Goal: Task Accomplishment & Management: Complete application form

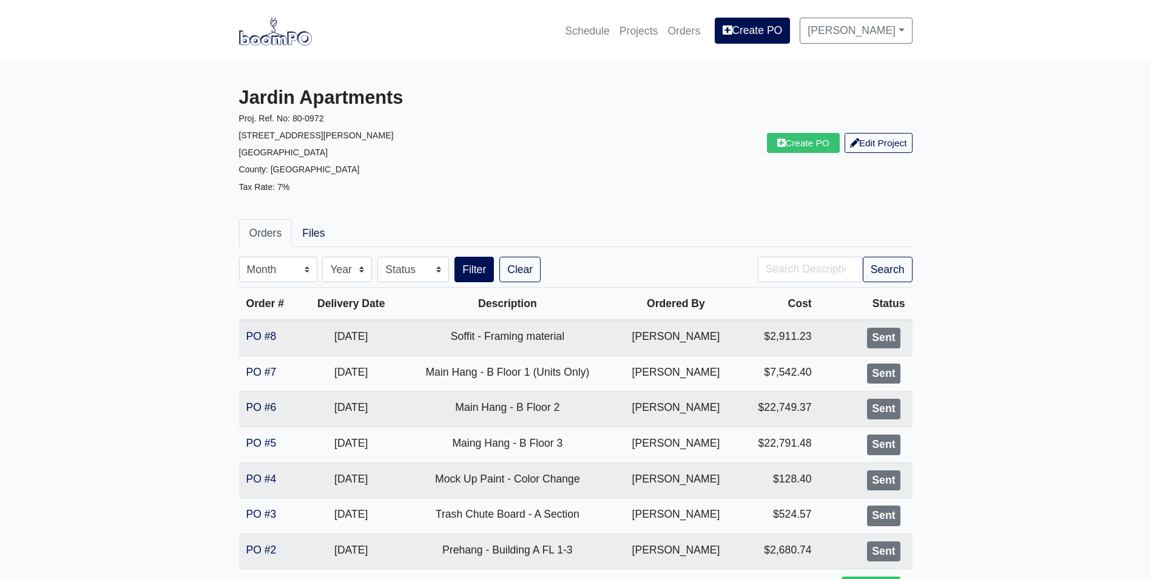
scroll to position [144, 0]
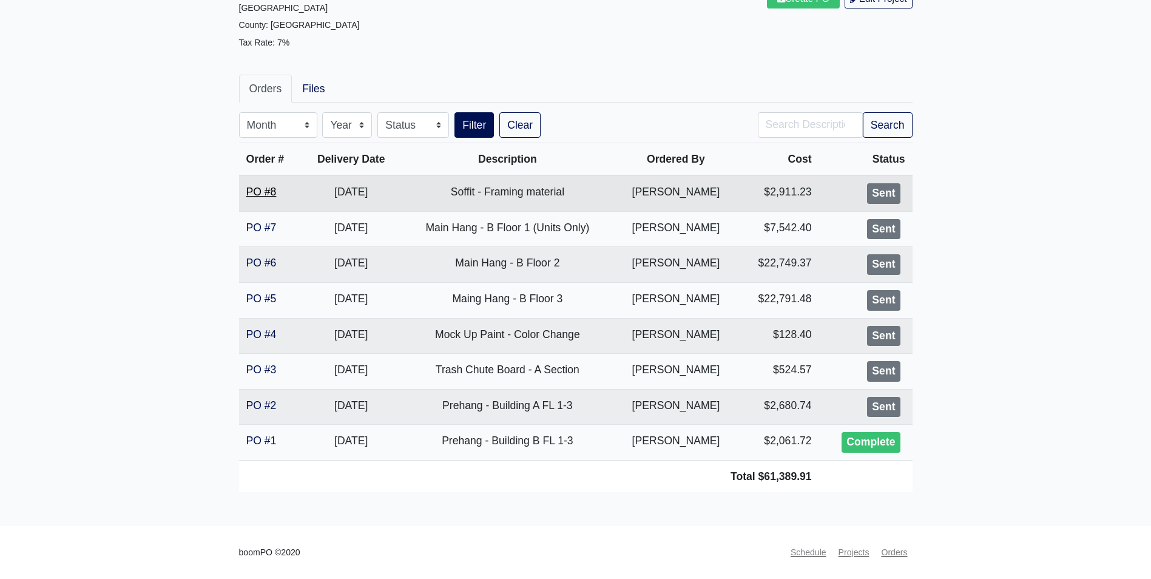
click at [261, 193] on link "PO #8" at bounding box center [261, 192] width 30 height 12
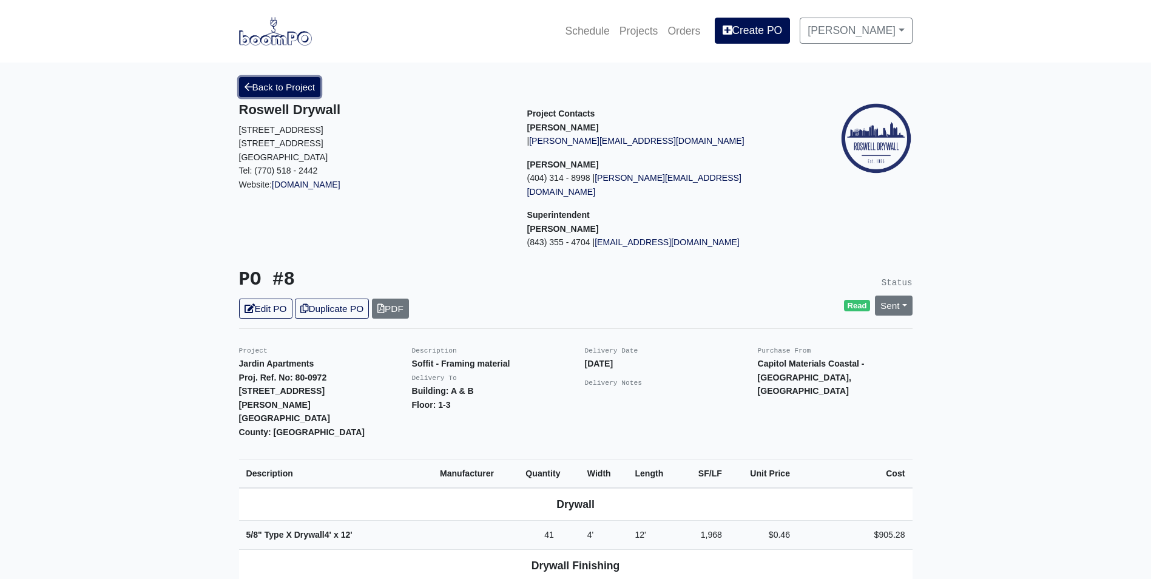
click at [269, 92] on link "Back to Project" at bounding box center [280, 87] width 82 height 20
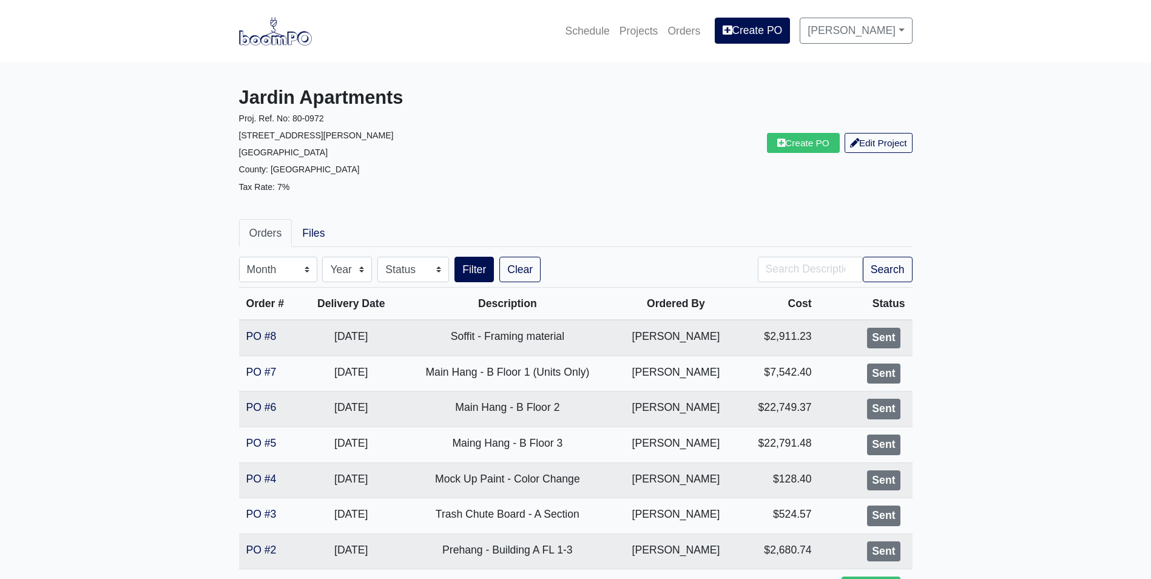
click at [267, 55] on nav "Schedule Projects Orders Create PO Alex Sanchez Settings Profile Log Out" at bounding box center [575, 31] width 1151 height 62
click at [272, 30] on img at bounding box center [275, 31] width 73 height 28
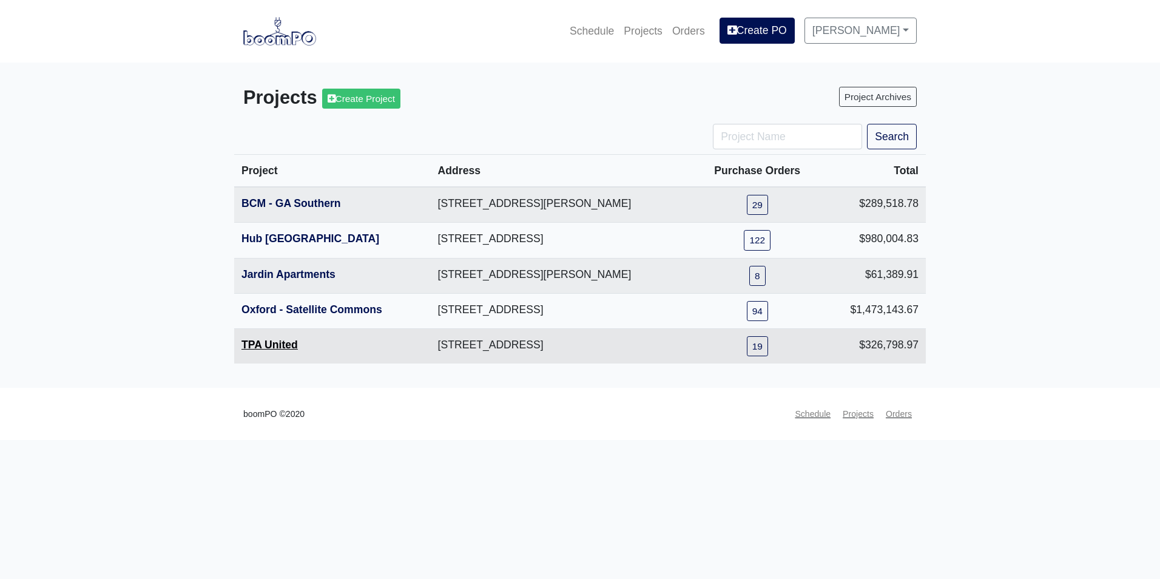
click at [283, 345] on link "TPA United" at bounding box center [269, 345] width 56 height 12
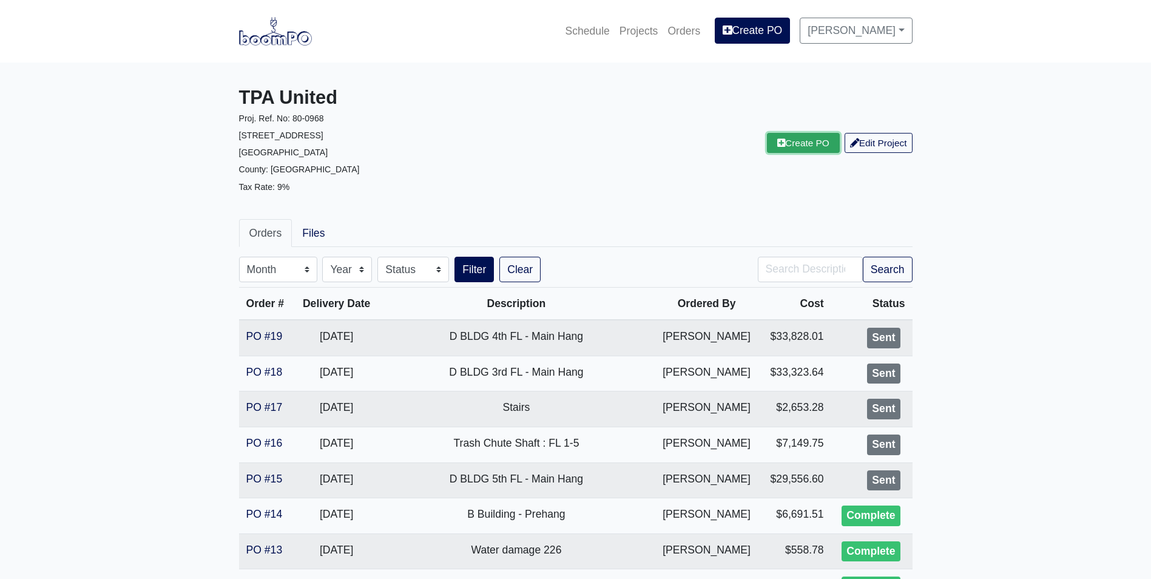
click at [790, 137] on link "Create PO" at bounding box center [803, 143] width 73 height 20
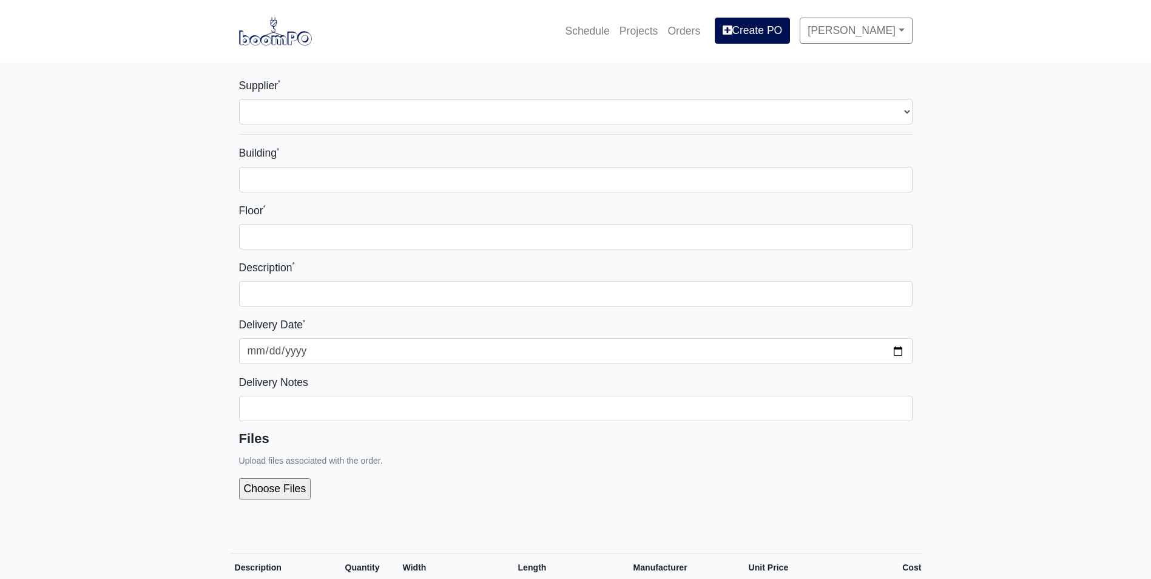
select select
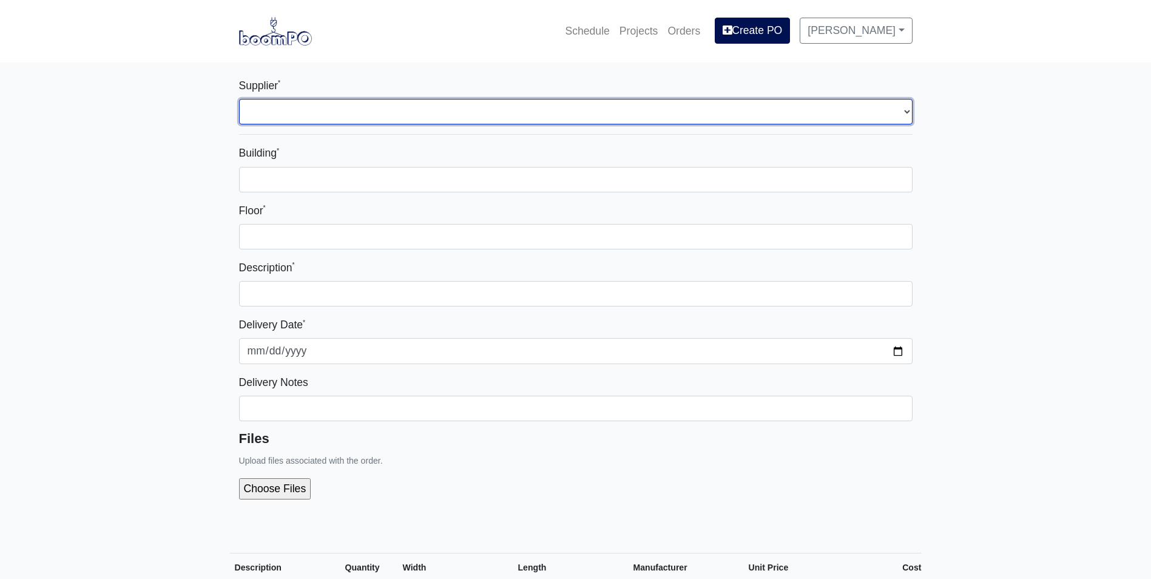
click at [474, 106] on select "Select one... Interior/Exterior Building Supply - Canton, GA" at bounding box center [575, 111] width 673 height 25
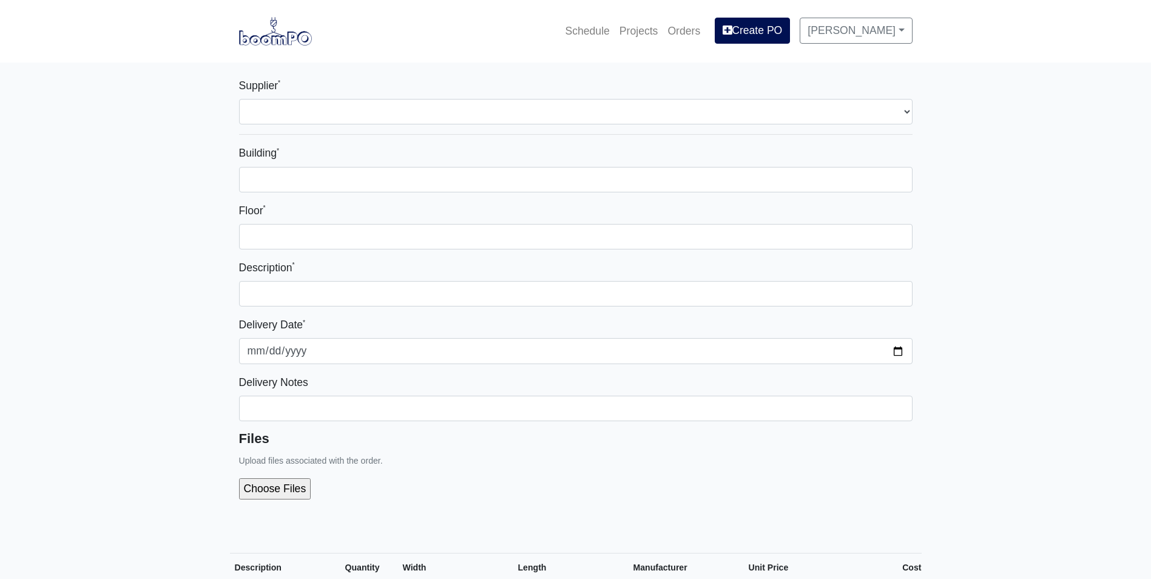
click at [427, 165] on div "Building *" at bounding box center [575, 167] width 673 height 47
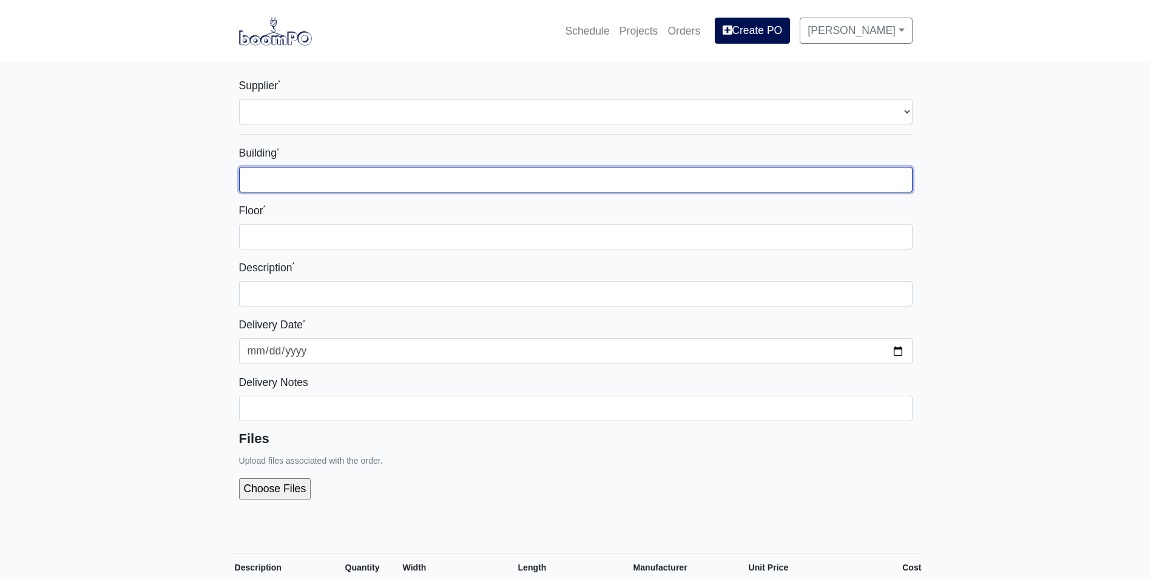
click at [390, 184] on input "Building *" at bounding box center [575, 179] width 673 height 25
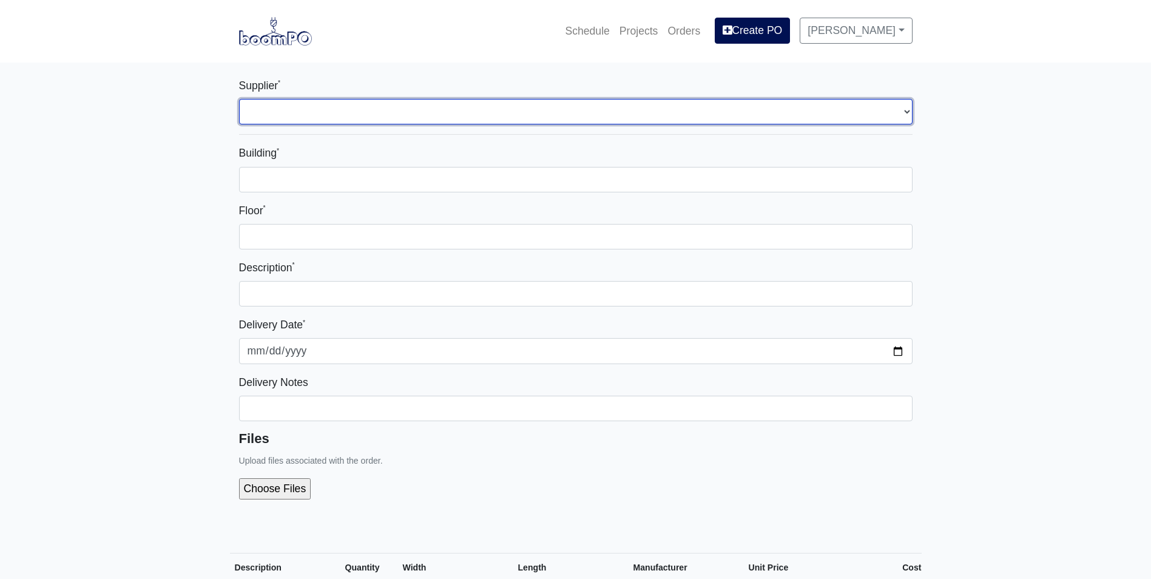
click at [400, 106] on select "Select one... Interior/Exterior Building Supply - Canton, GA" at bounding box center [575, 111] width 673 height 25
select select "861"
click at [239, 99] on select "Select one... Interior/Exterior Building Supply - Canton, GA" at bounding box center [575, 111] width 673 height 25
select select
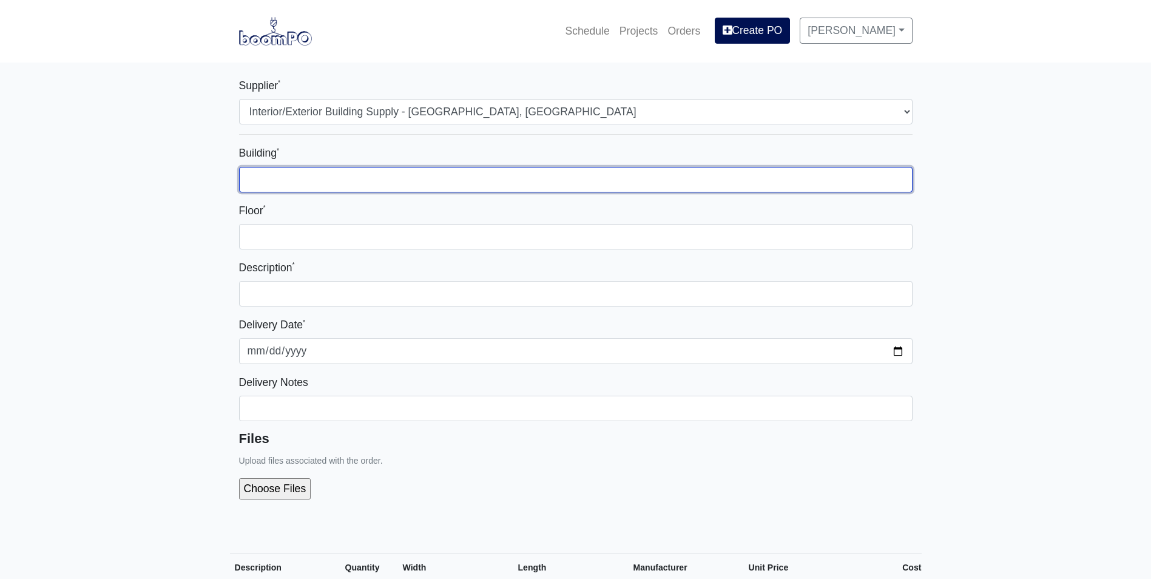
click at [381, 175] on input "Building *" at bounding box center [575, 179] width 673 height 25
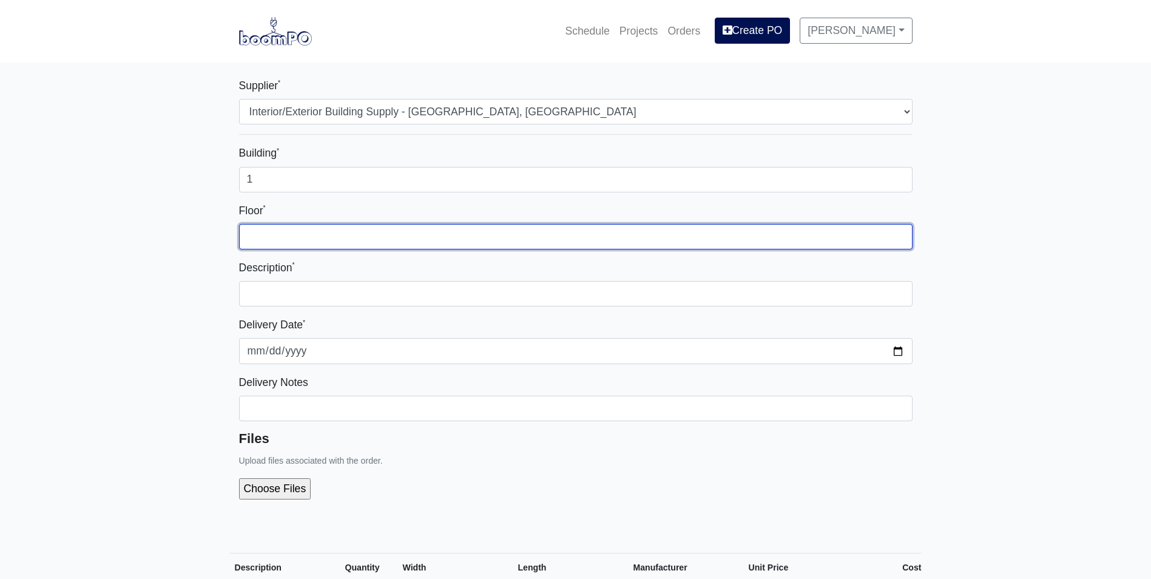
click at [548, 234] on input "Floor *" at bounding box center [575, 236] width 673 height 25
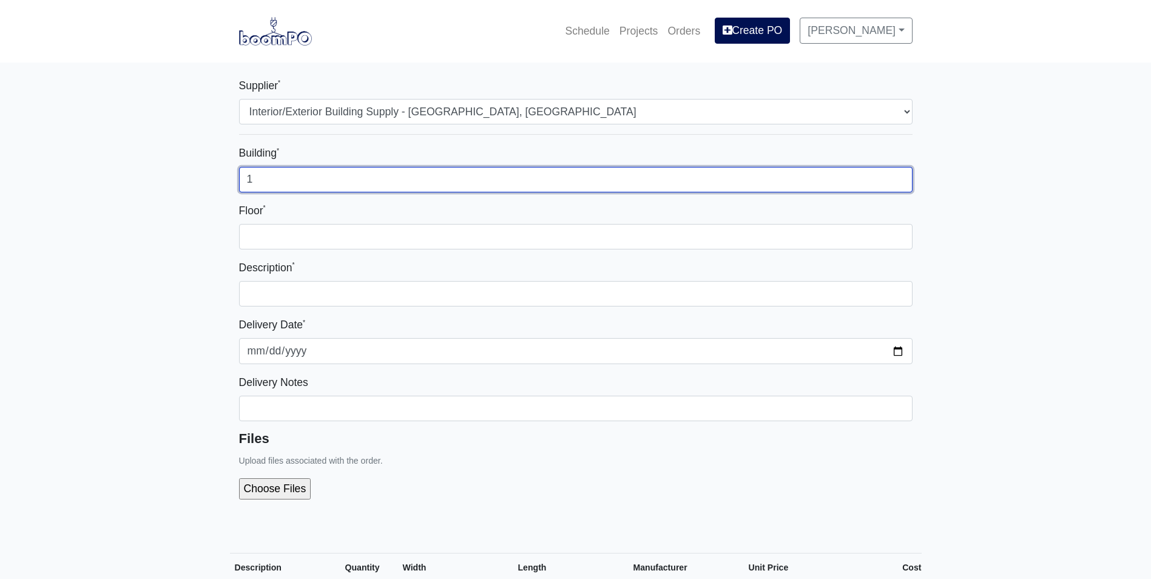
drag, startPoint x: 263, startPoint y: 180, endPoint x: 238, endPoint y: 185, distance: 24.9
click at [239, 185] on input "1" at bounding box center [575, 179] width 673 height 25
type input "D"
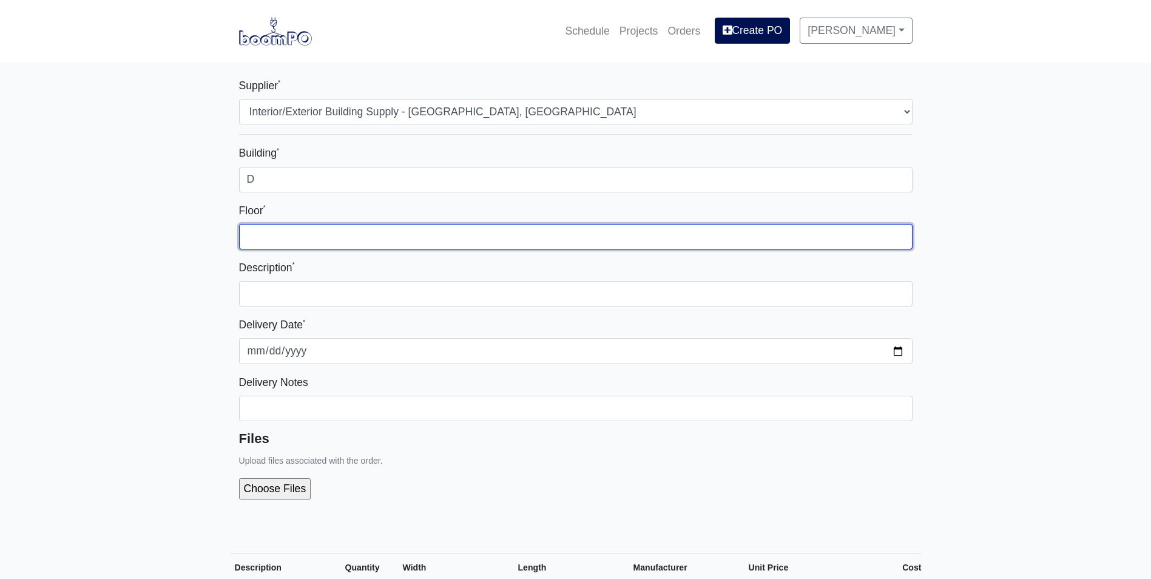
click at [252, 233] on input "Floor *" at bounding box center [575, 236] width 673 height 25
type input "A"
drag, startPoint x: 353, startPoint y: 238, endPoint x: 133, endPoint y: 223, distance: 220.8
type input "Amenity Ceiling Material - FL 2"
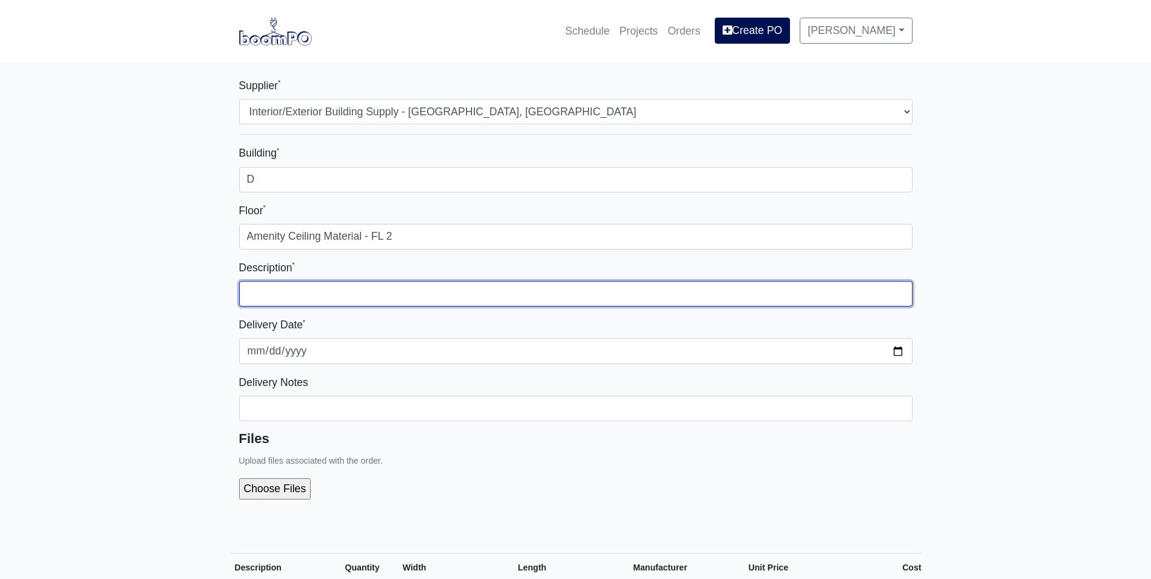
drag, startPoint x: 300, startPoint y: 289, endPoint x: 319, endPoint y: 285, distance: 19.4
click at [300, 289] on input "text" at bounding box center [575, 293] width 673 height 25
paste input "Amenity Ceiling Material - FL 2"
type input "Amenity Ceiling Material - FL 2"
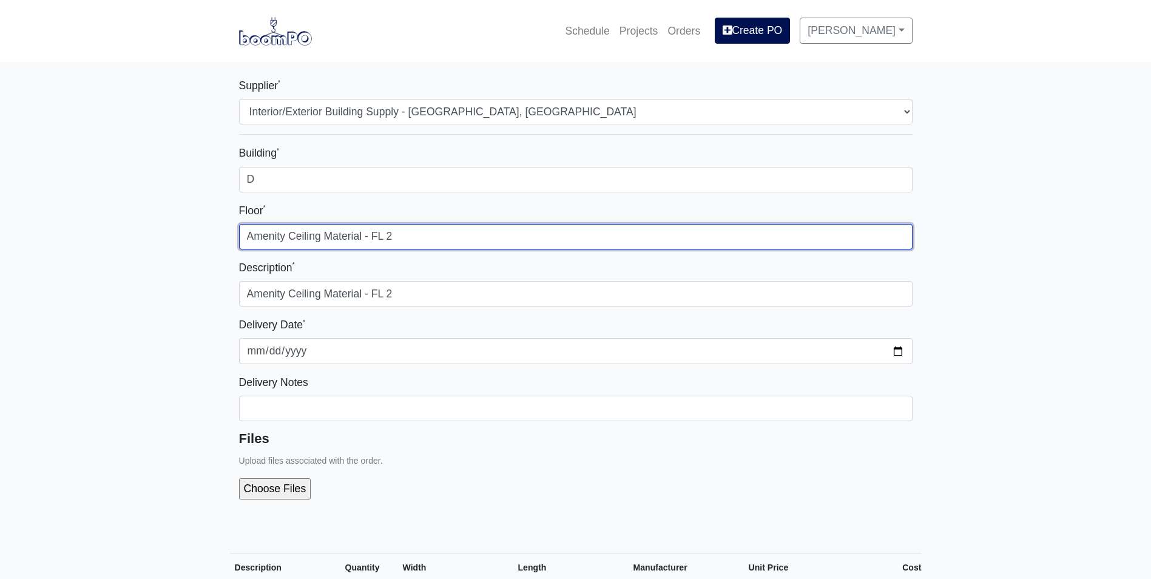
drag, startPoint x: 368, startPoint y: 238, endPoint x: 184, endPoint y: 220, distance: 185.4
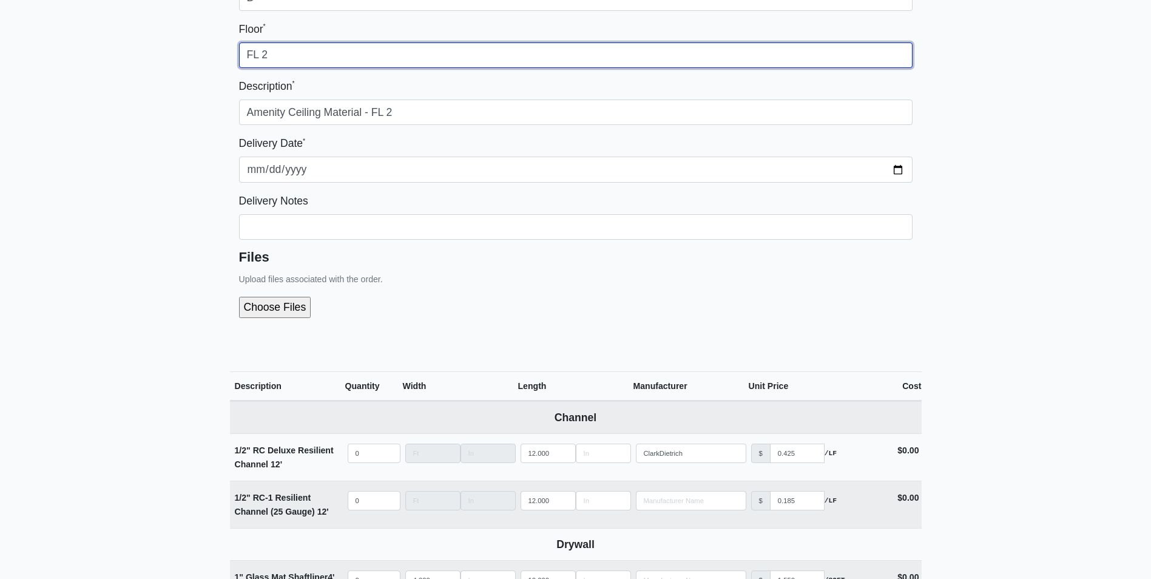
scroll to position [182, 0]
type input "FL 2"
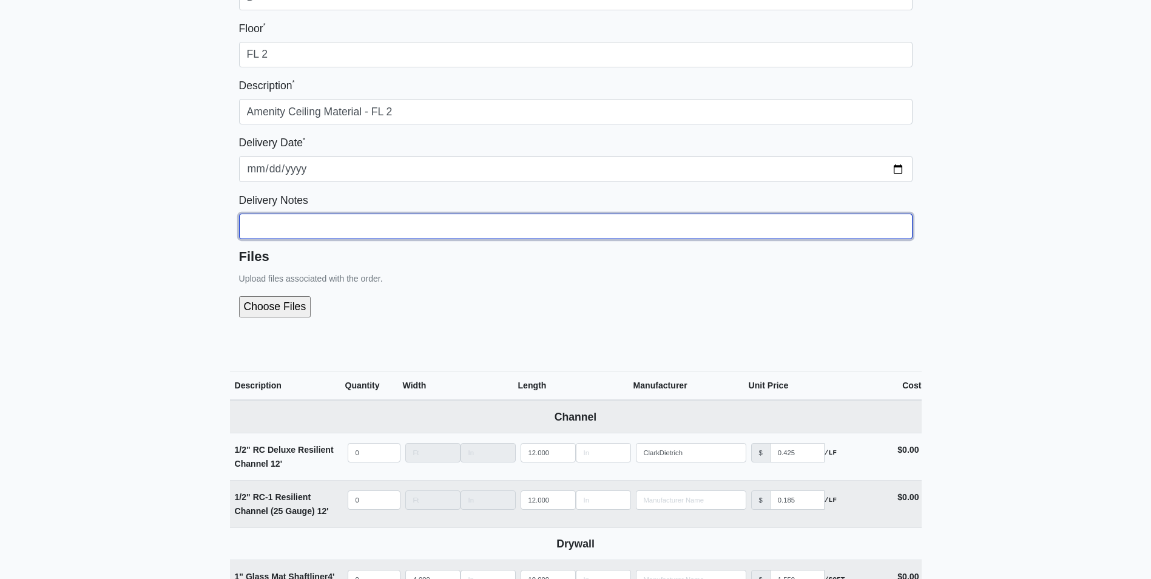
click at [576, 220] on input "Building *" at bounding box center [575, 226] width 673 height 25
type input "Must be Type C. Call Adam"
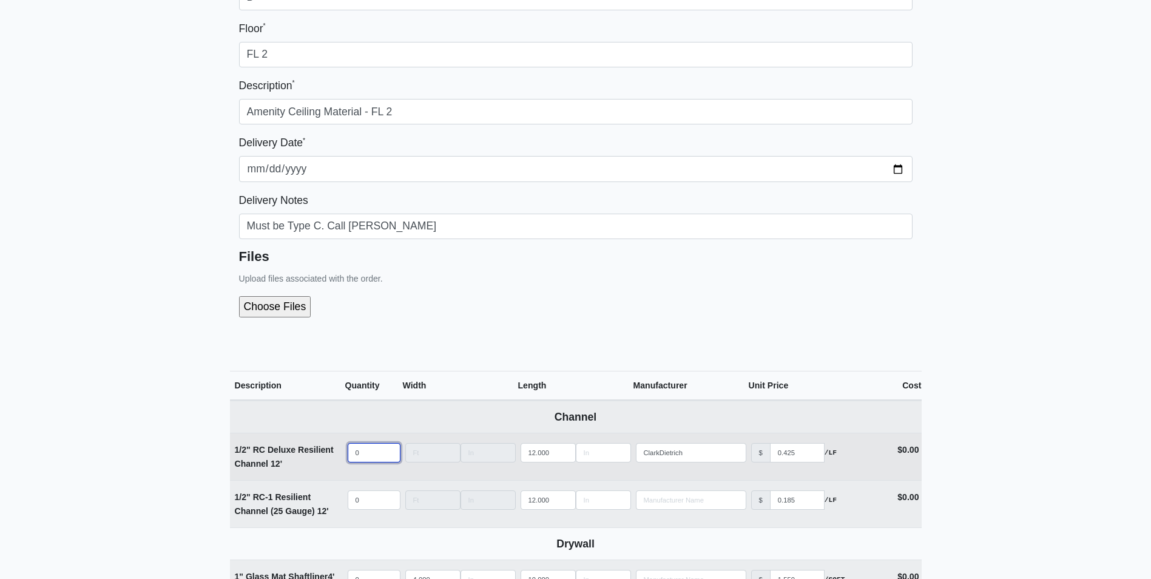
select select
click at [374, 453] on input "quantity" at bounding box center [374, 452] width 53 height 19
type input "6"
select select
type input "69"
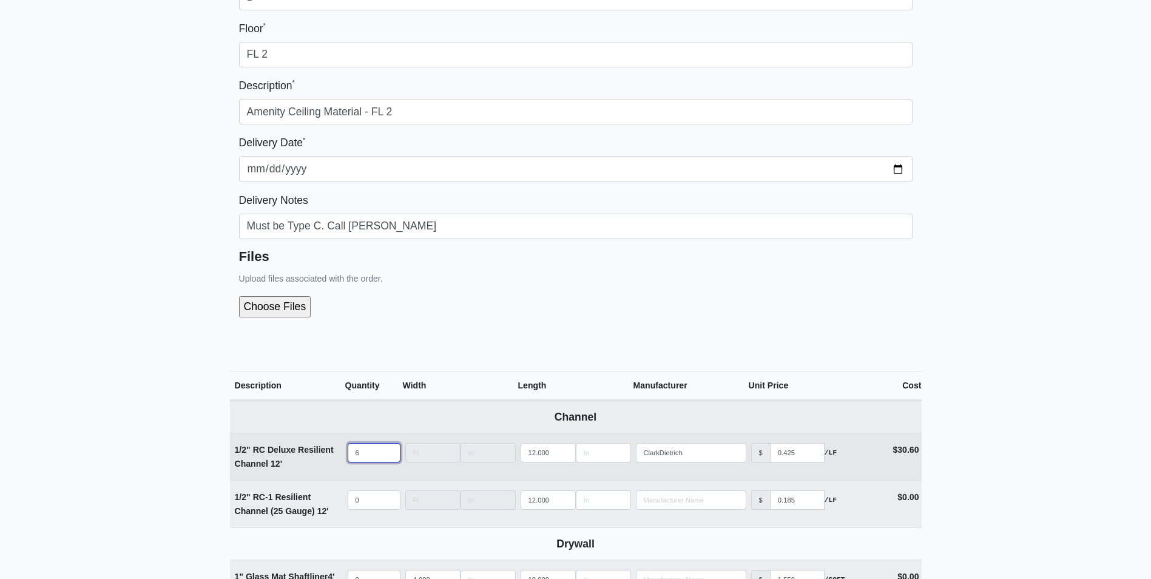
select select
type input "693"
select select
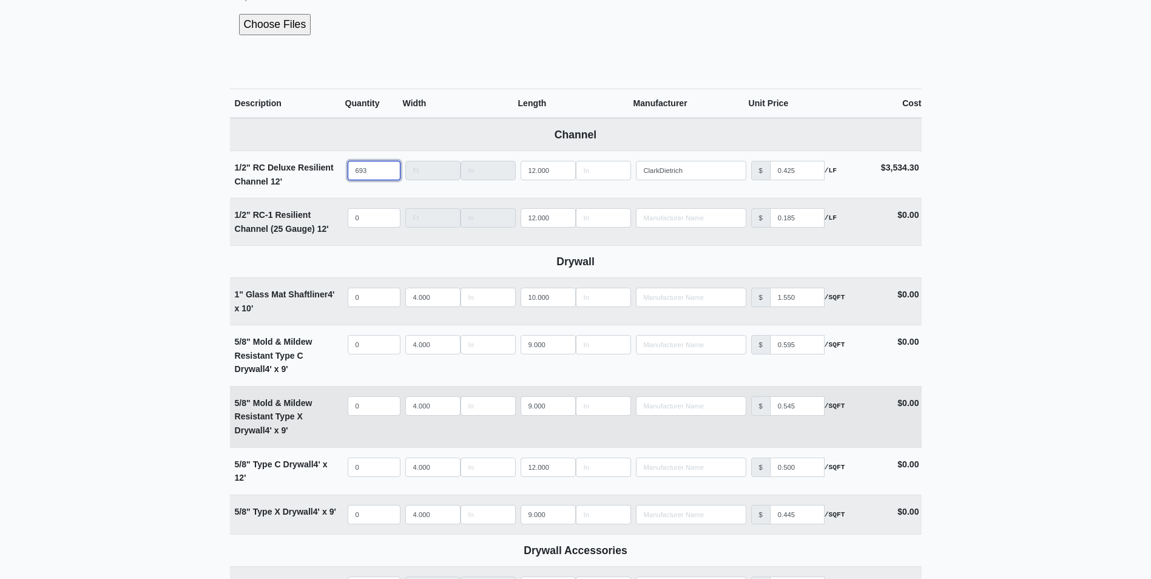
scroll to position [485, 0]
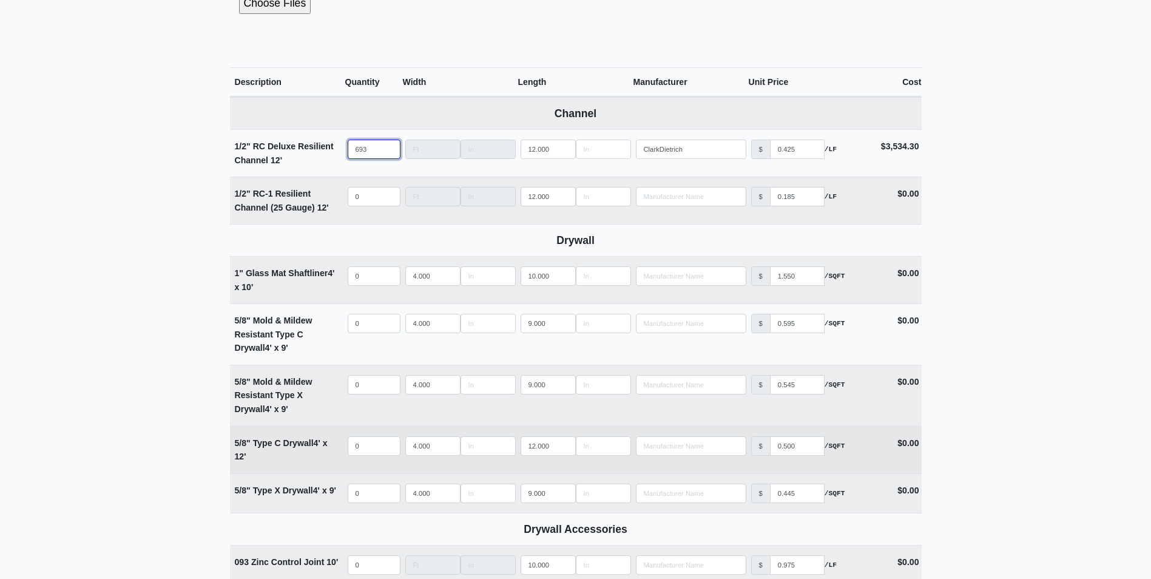
type input "693"
select select
click at [369, 448] on input "quantity" at bounding box center [374, 445] width 53 height 19
type input "1"
select select
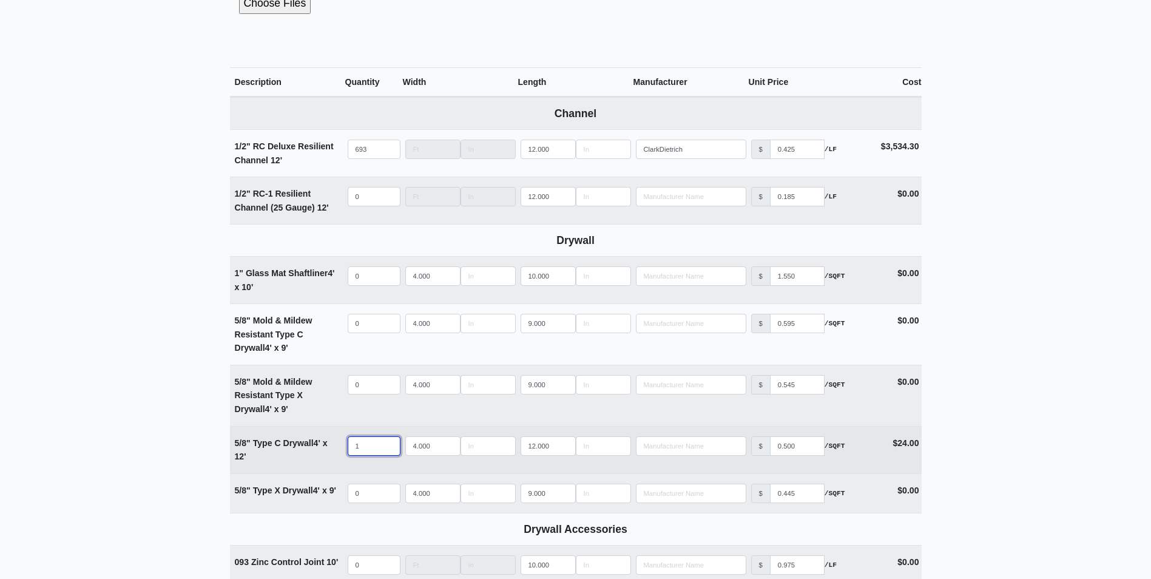
type input "11"
select select
type input "119"
select select
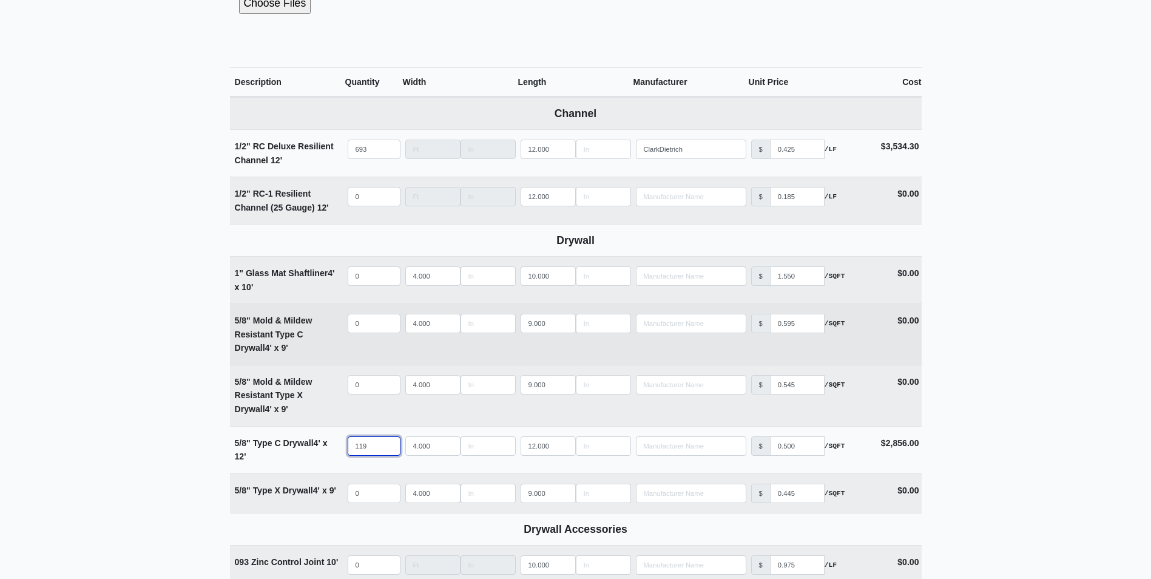
type input "119"
select select
click at [354, 328] on input "quantity" at bounding box center [374, 323] width 53 height 19
type input "3"
select select
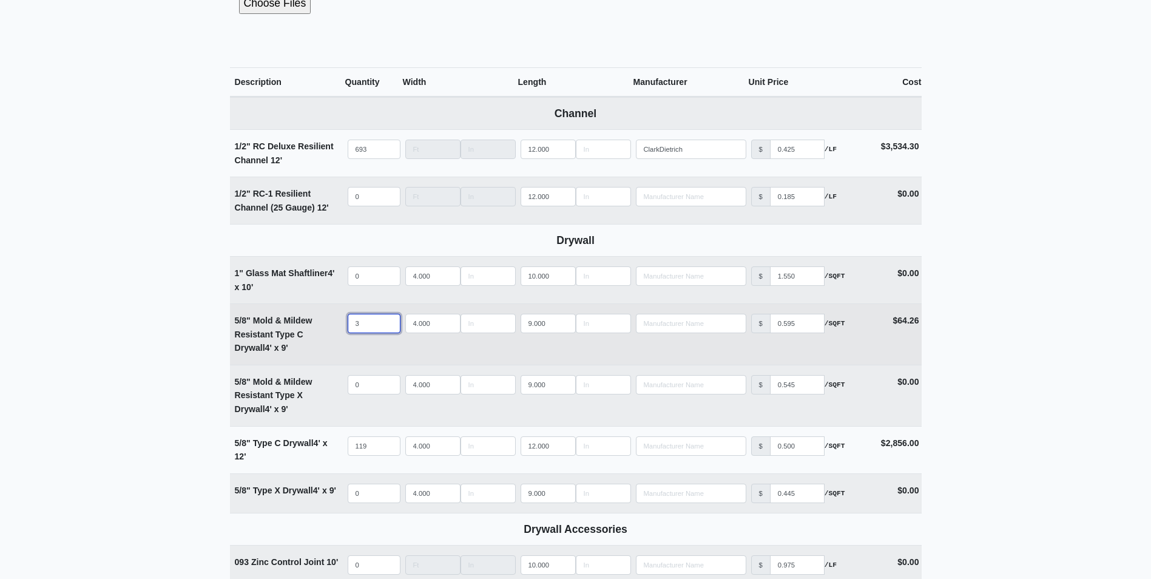
type input "35"
select select
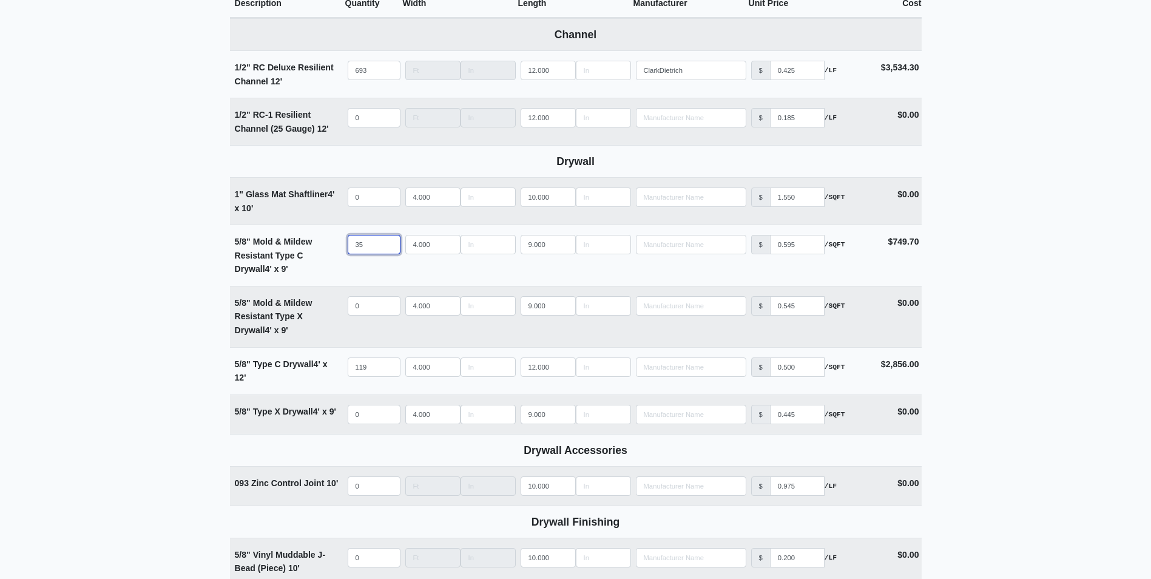
scroll to position [667, 0]
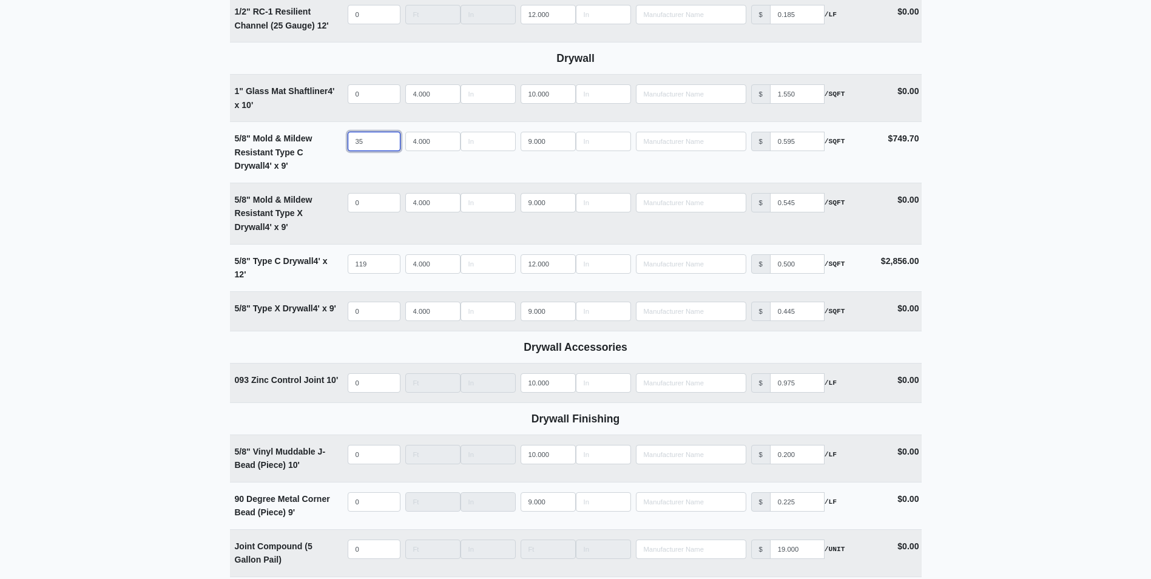
type input "35"
click at [42, 349] on main "Supplier * Select one... Interior/Exterior Building Supply - Canton, GA Buildin…" at bounding box center [575, 203] width 1151 height 1617
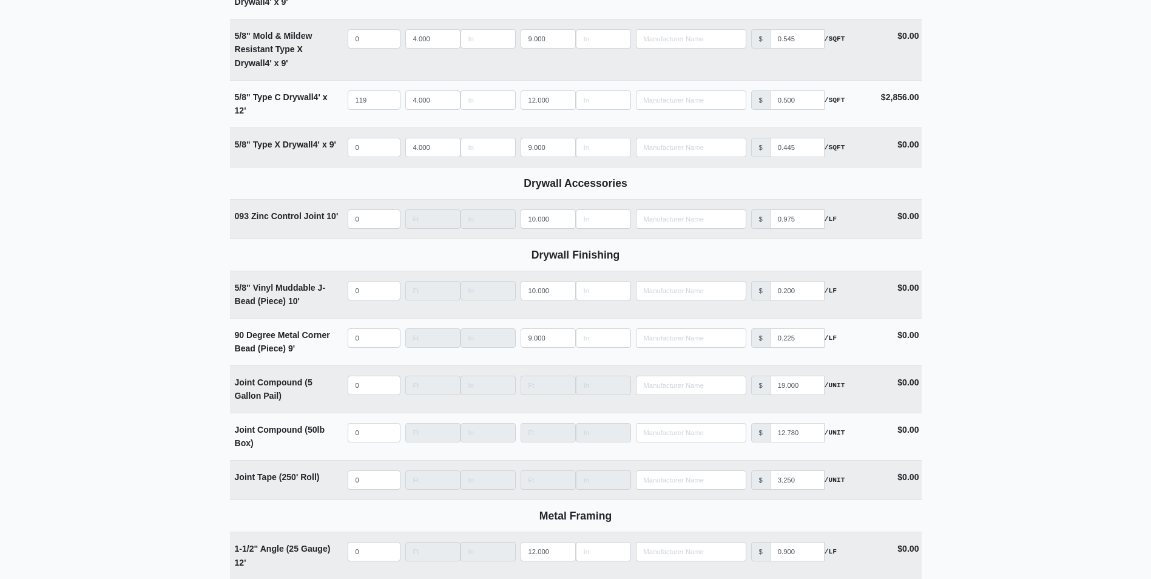
scroll to position [849, 0]
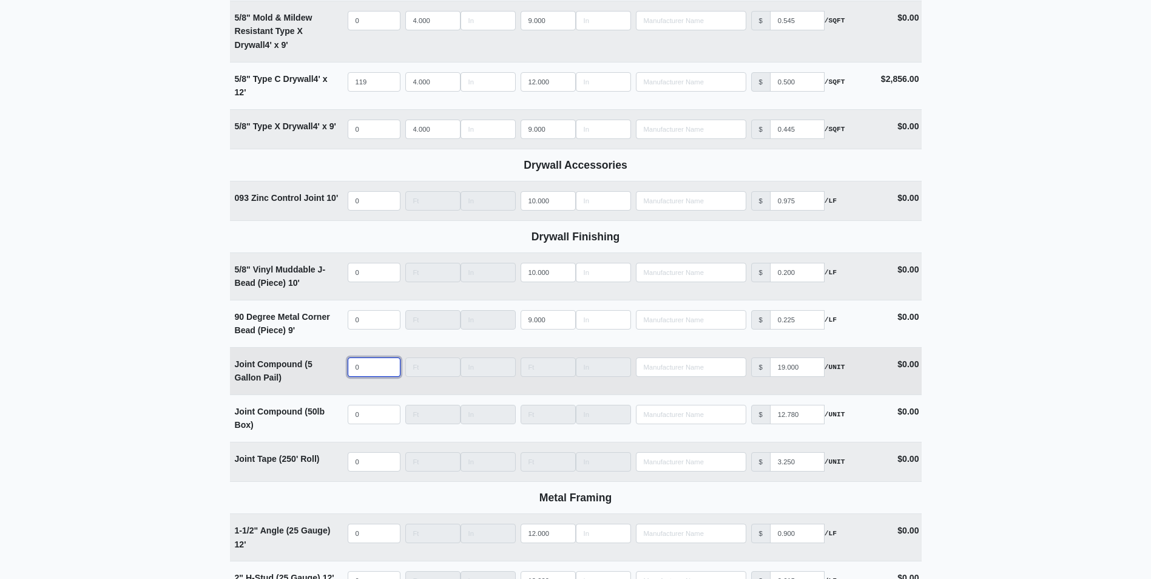
select select
click at [360, 370] on input "quantity" at bounding box center [374, 366] width 53 height 19
type input "2"
select select
type input "25"
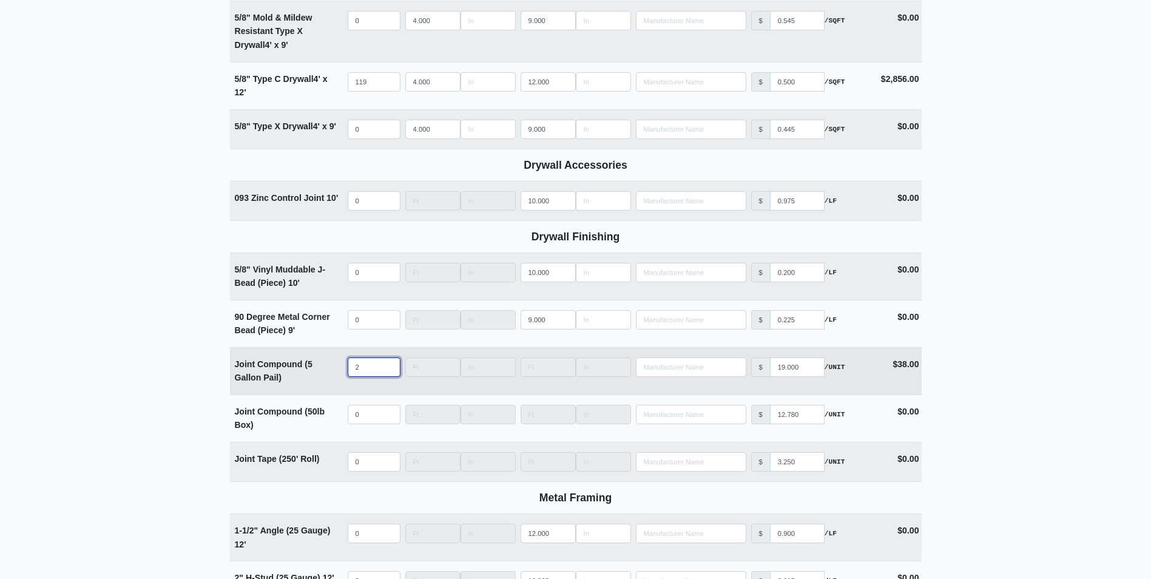
select select
drag, startPoint x: 360, startPoint y: 370, endPoint x: 331, endPoint y: 365, distance: 30.1
click at [331, 365] on tr "Joint Compound (5 Gallon Pail) Qty 25 Width Length Manufacturer No Results Pric…" at bounding box center [576, 370] width 692 height 47
drag, startPoint x: 366, startPoint y: 365, endPoint x: 346, endPoint y: 366, distance: 20.6
click at [346, 366] on td "Qty 25" at bounding box center [374, 371] width 58 height 47
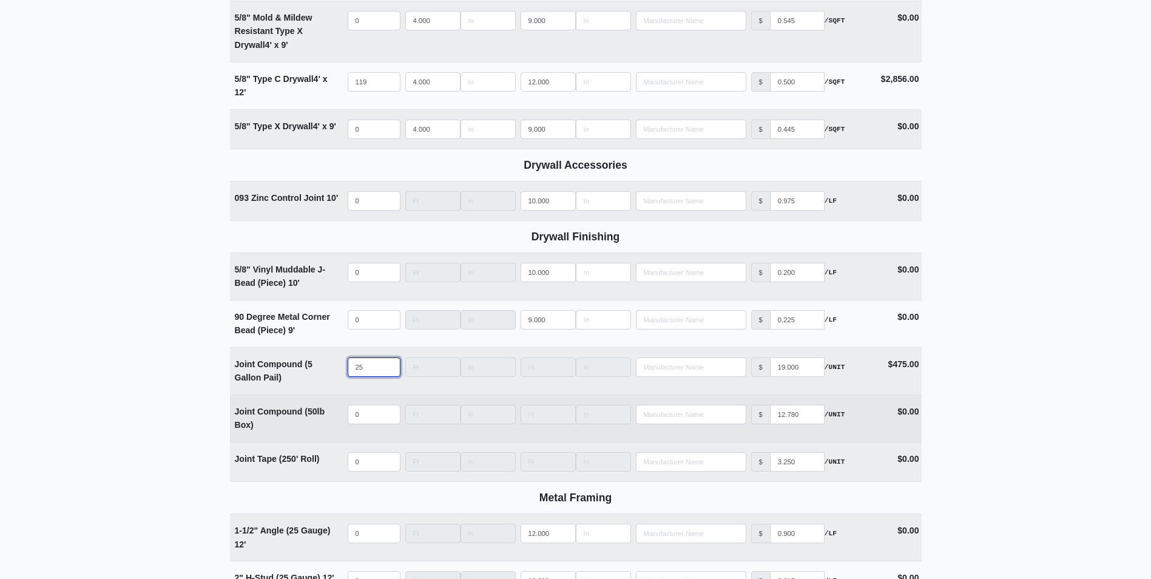
type input "5"
select select
type input "5"
select select
drag, startPoint x: 369, startPoint y: 420, endPoint x: 307, endPoint y: 423, distance: 62.0
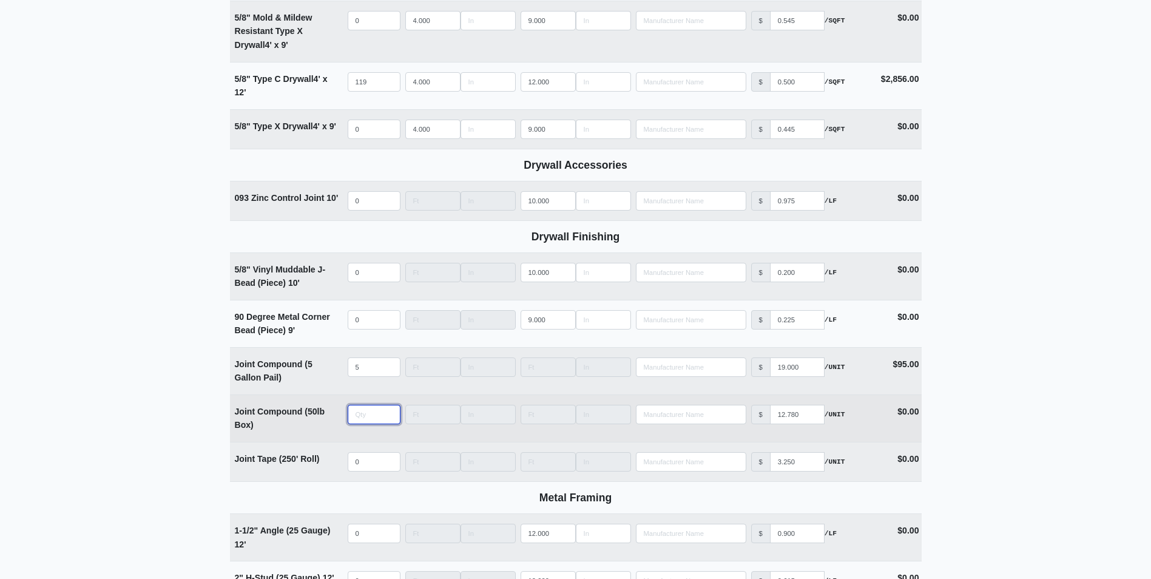
click at [307, 423] on tr "Joint Compound (50lb Box) Qty Width Length Manufacturer No Results Price $ 12.7…" at bounding box center [576, 417] width 692 height 47
type input "3"
select select
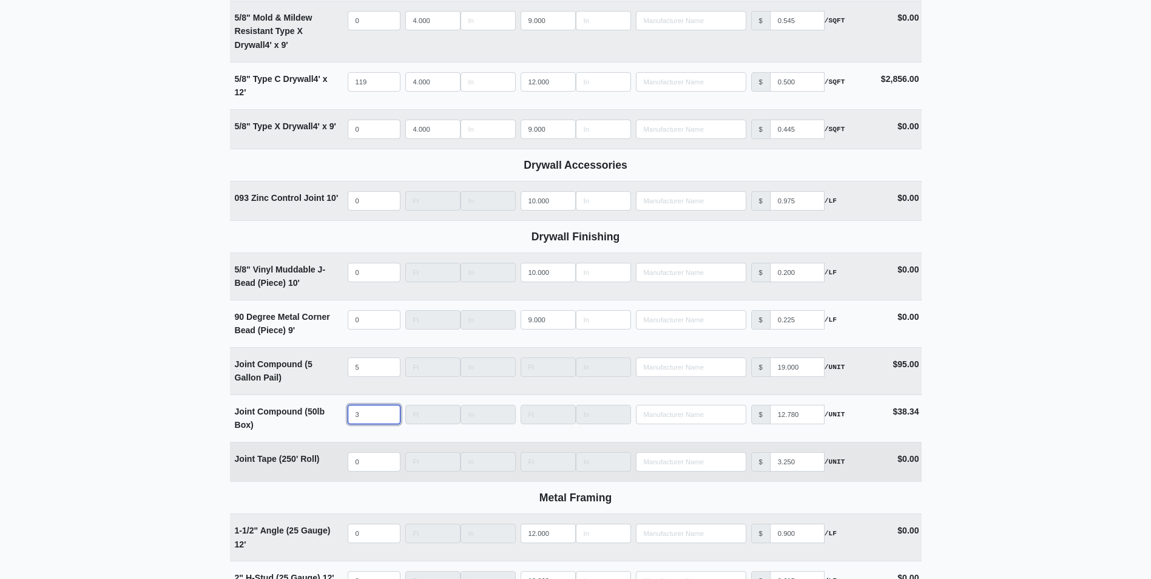
type input "30"
select select
type input "30"
select select
drag, startPoint x: 372, startPoint y: 461, endPoint x: 331, endPoint y: 461, distance: 40.6
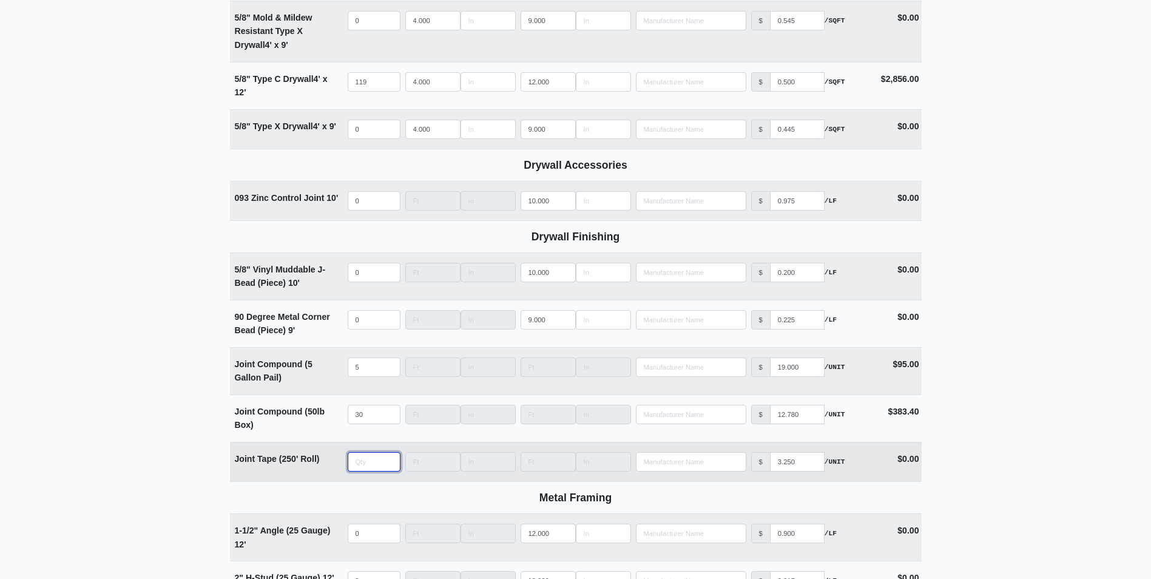
click at [331, 461] on tr "Joint Tape (250' Roll) Qty Width Length Manufacturer No Results Price $ 3.250 /…" at bounding box center [576, 461] width 692 height 39
type input "1"
select select
type input "10"
select select
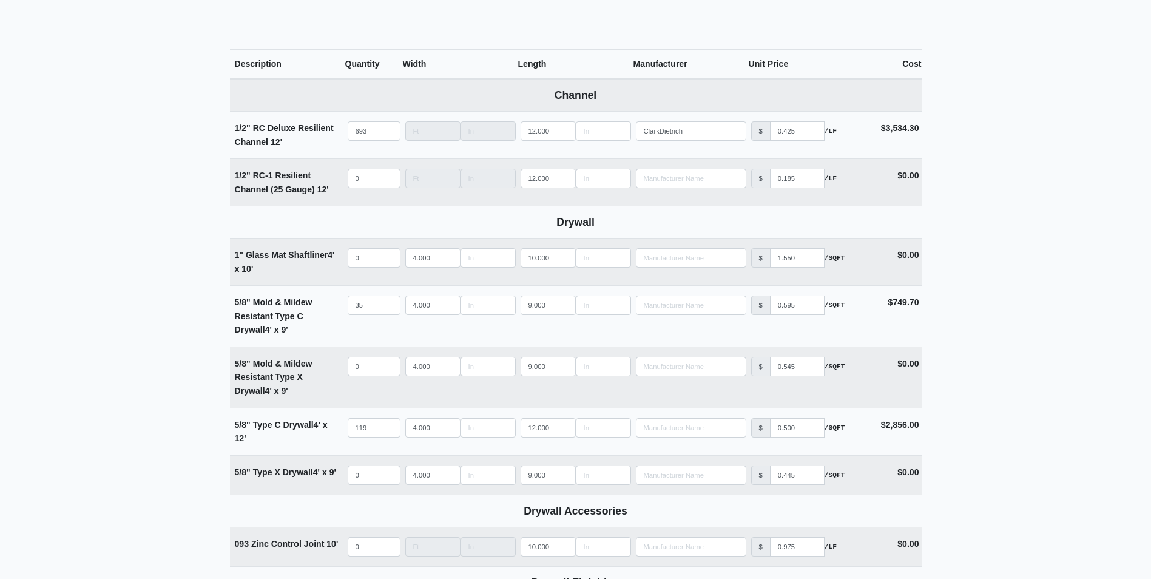
scroll to position [490, 0]
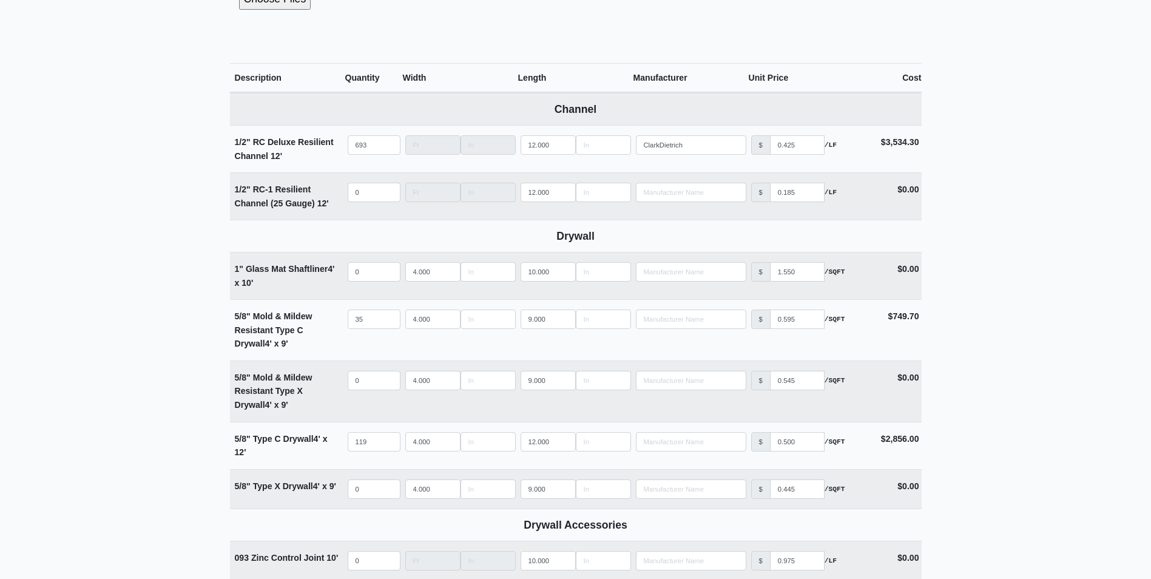
type input "10"
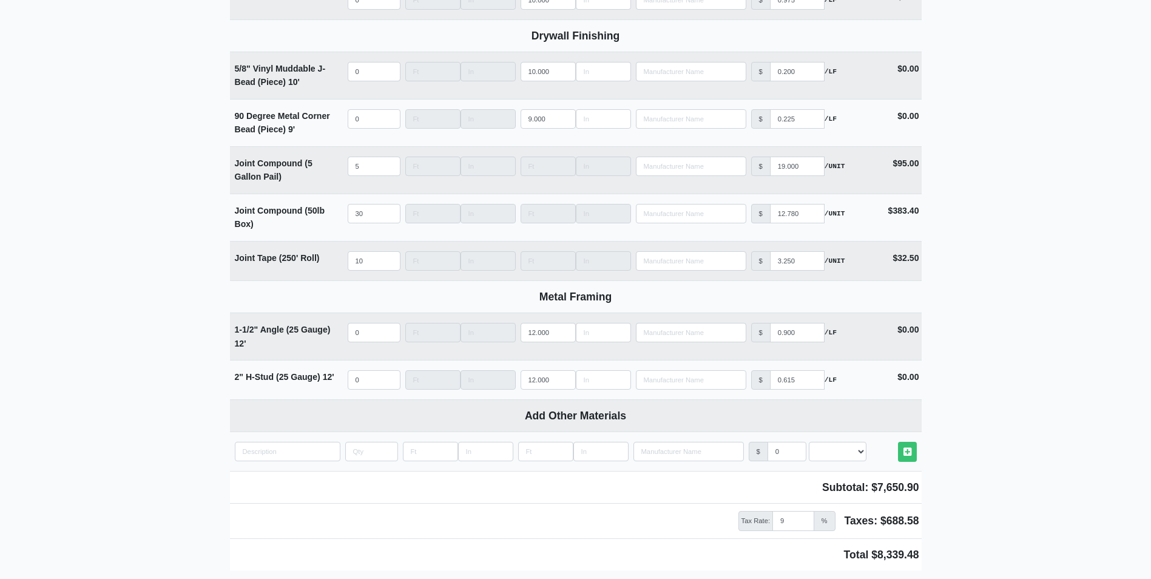
scroll to position [1157, 0]
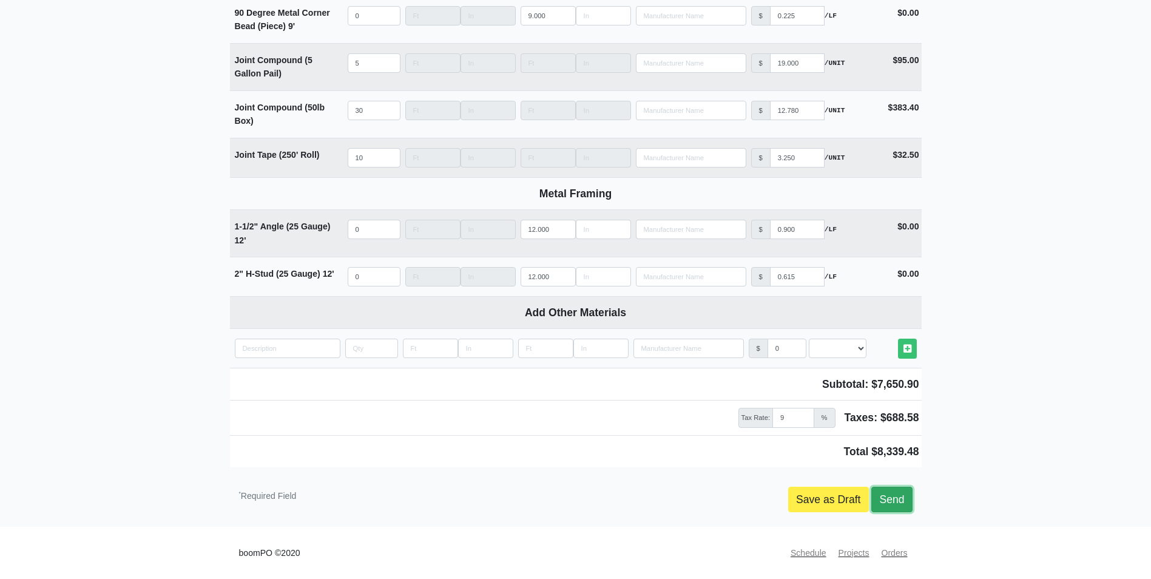
click at [900, 496] on link "Send" at bounding box center [891, 499] width 41 height 25
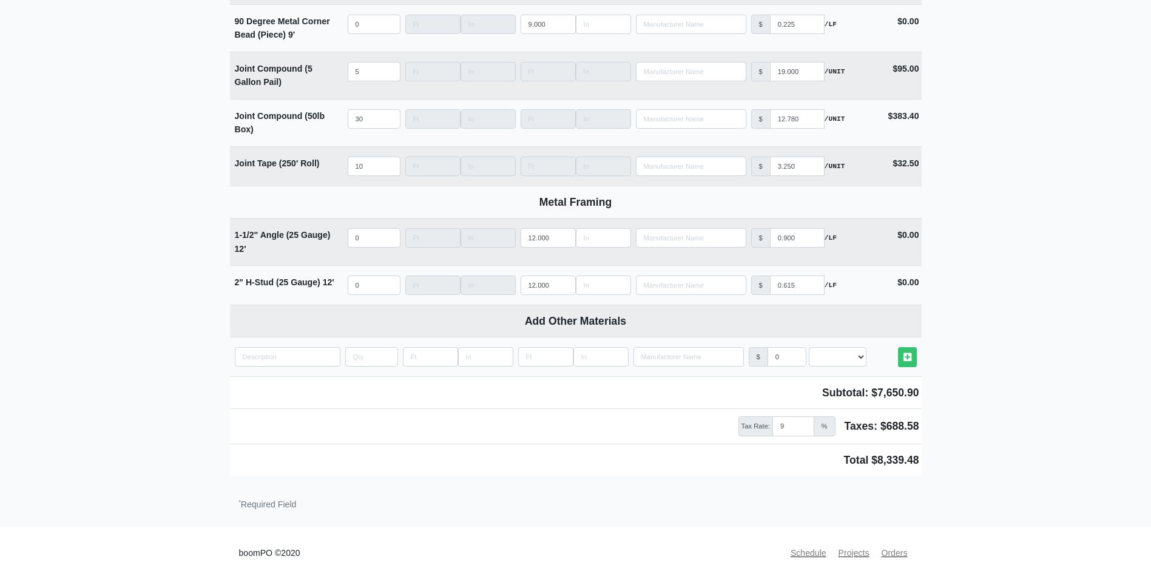
scroll to position [1149, 0]
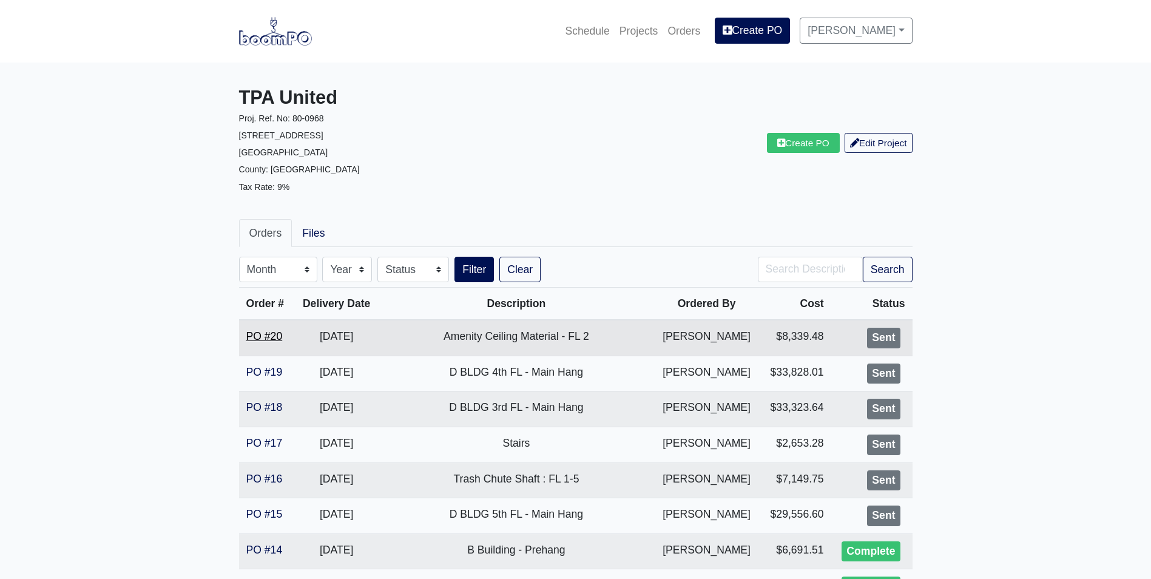
click at [268, 336] on link "PO #20" at bounding box center [264, 336] width 36 height 12
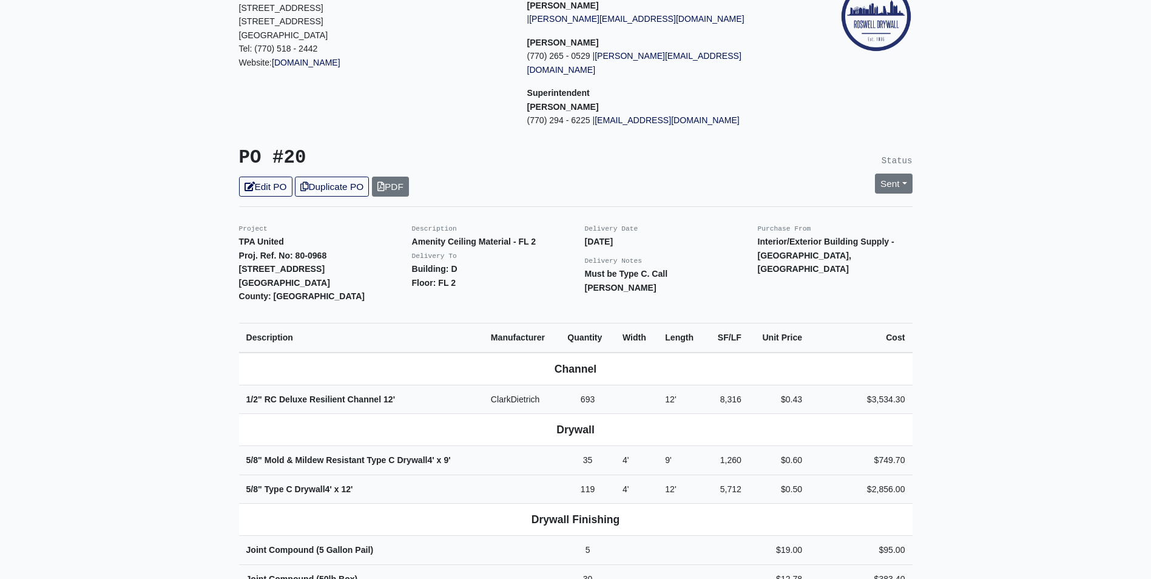
scroll to position [121, 0]
click at [337, 177] on link "Duplicate PO" at bounding box center [332, 187] width 74 height 20
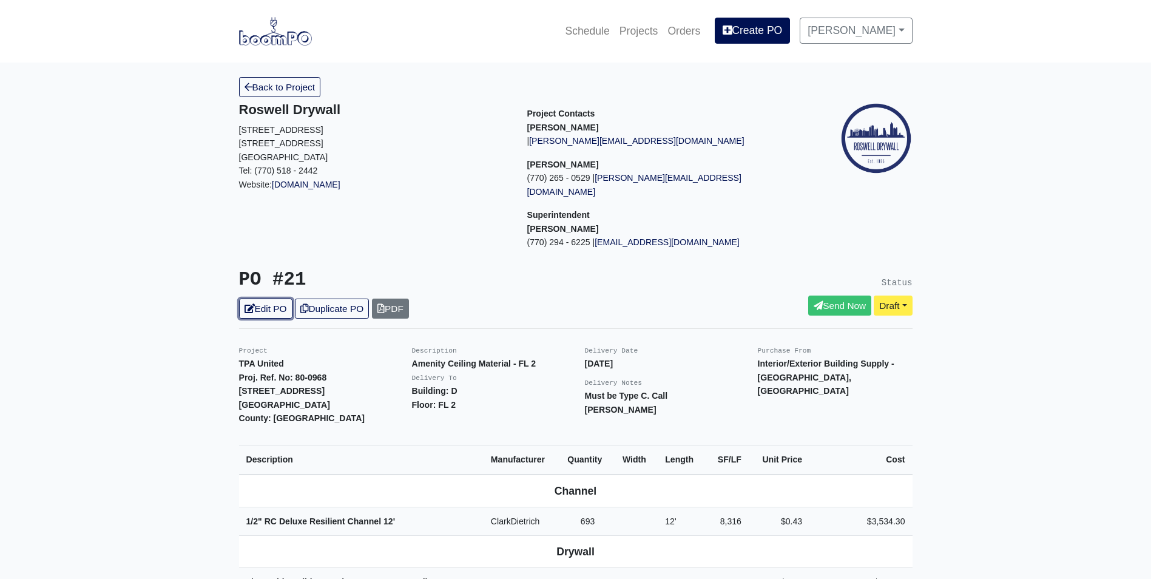
click at [251, 299] on link "Edit PO" at bounding box center [265, 309] width 53 height 20
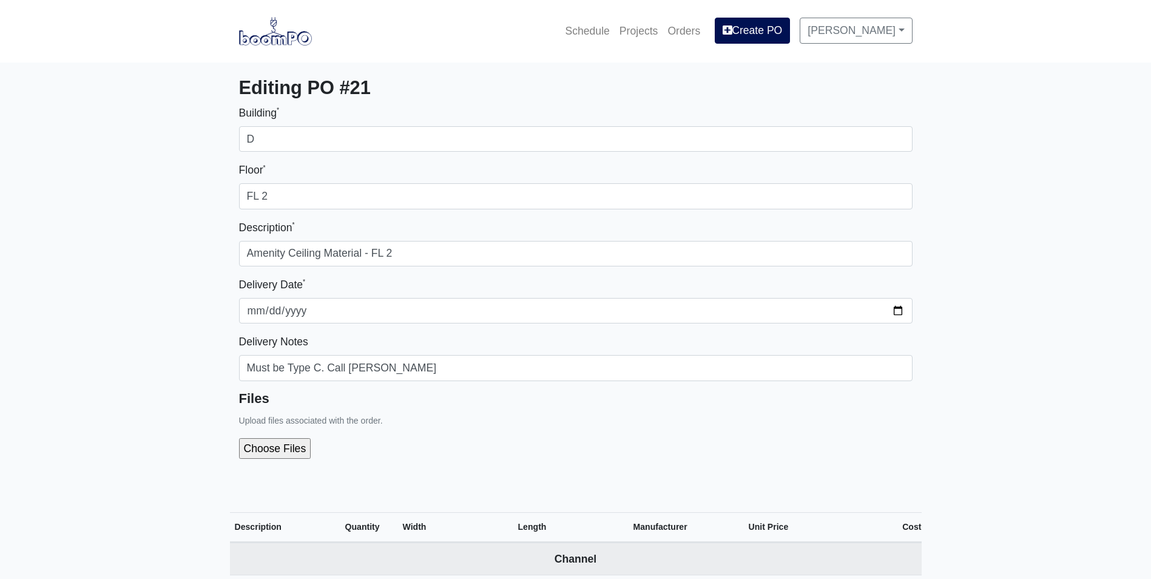
select select
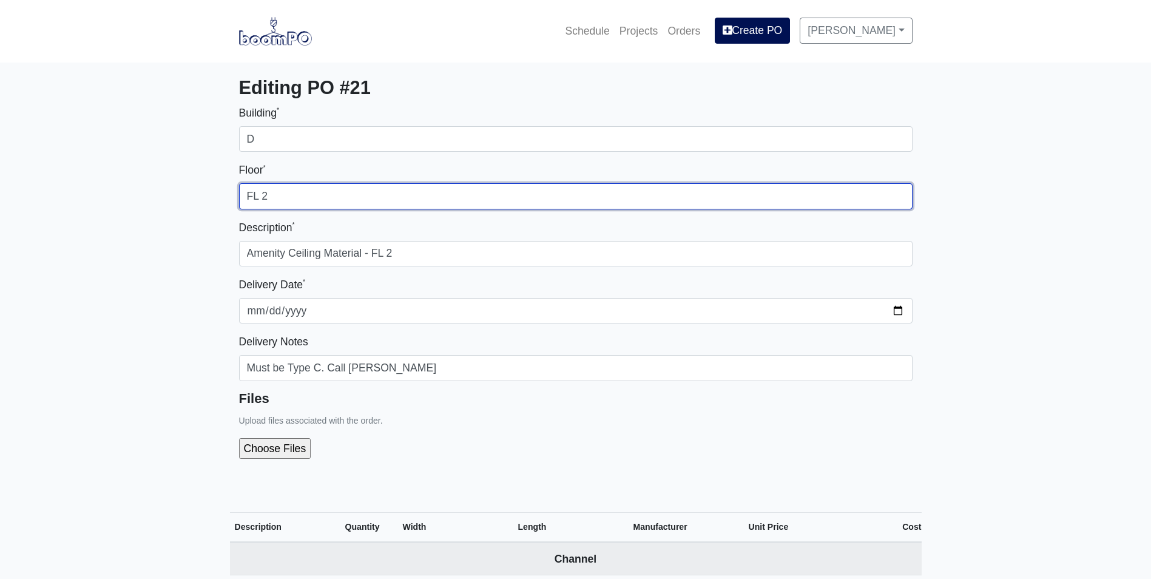
click at [283, 194] on input "FL 2" at bounding box center [575, 195] width 673 height 25
type input "FL 1"
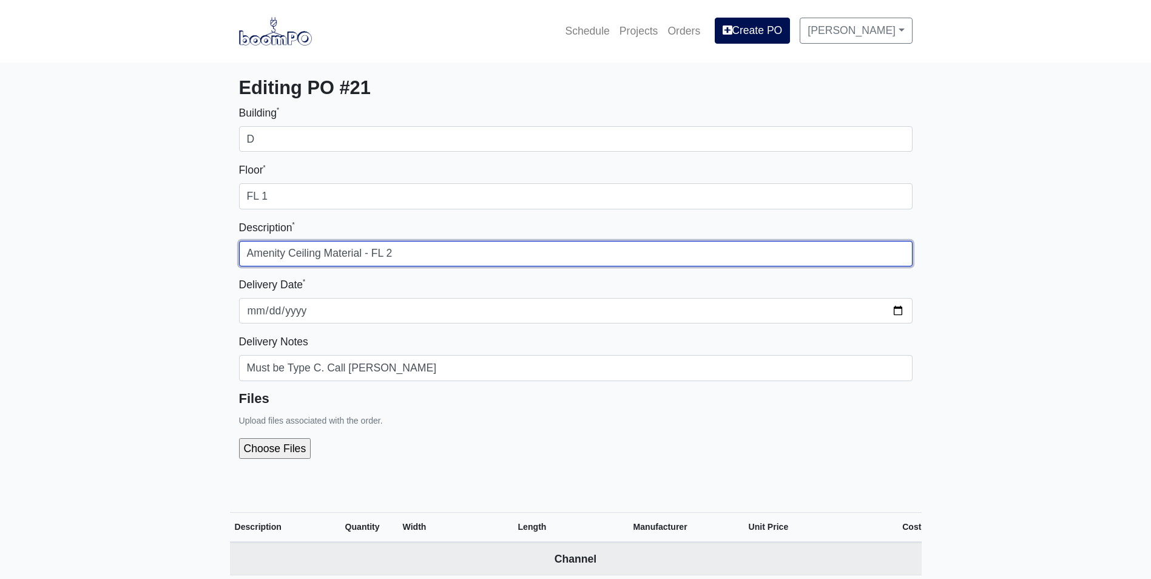
drag, startPoint x: 400, startPoint y: 254, endPoint x: 387, endPoint y: 257, distance: 13.1
click at [387, 257] on input "Amenity Ceiling Material - FL 2" at bounding box center [575, 253] width 673 height 25
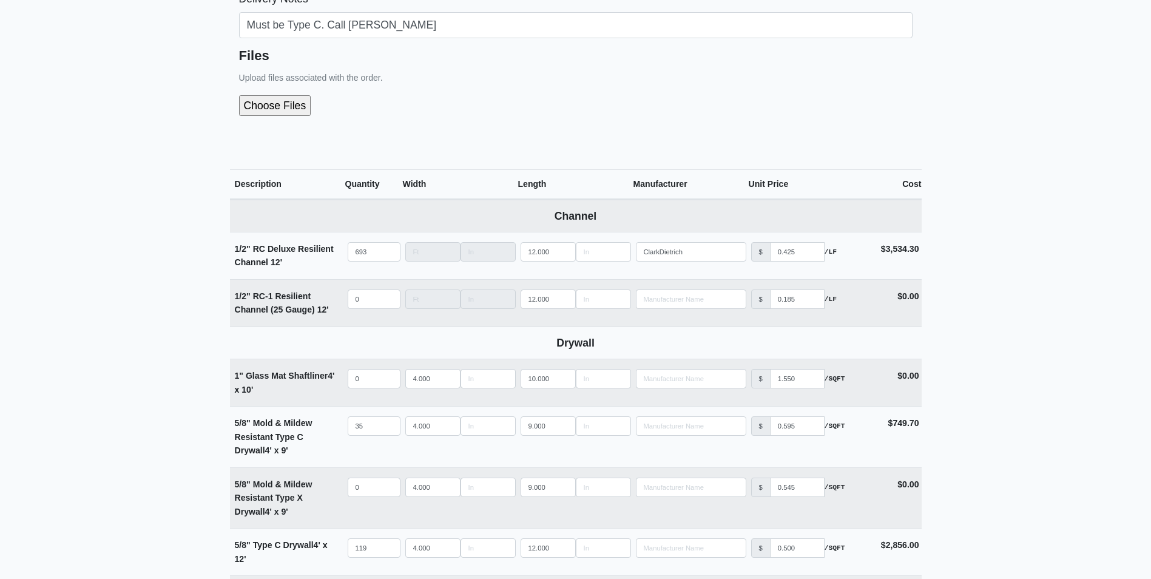
scroll to position [364, 0]
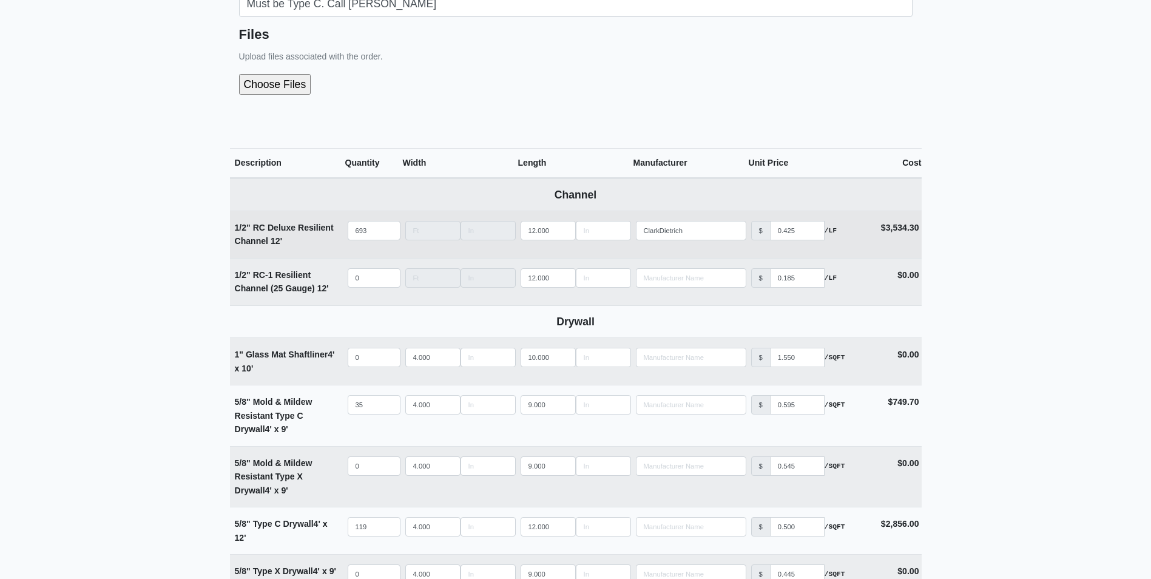
type input "Amenity Ceiling Material - FL 1"
drag, startPoint x: 376, startPoint y: 227, endPoint x: 317, endPoint y: 231, distance: 59.0
click at [317, 230] on tr "1/2" RC Deluxe Resilient Channel 12' Qty 693 Width Length 12.000 Manufacturer C…" at bounding box center [576, 234] width 692 height 47
type input "3"
select select
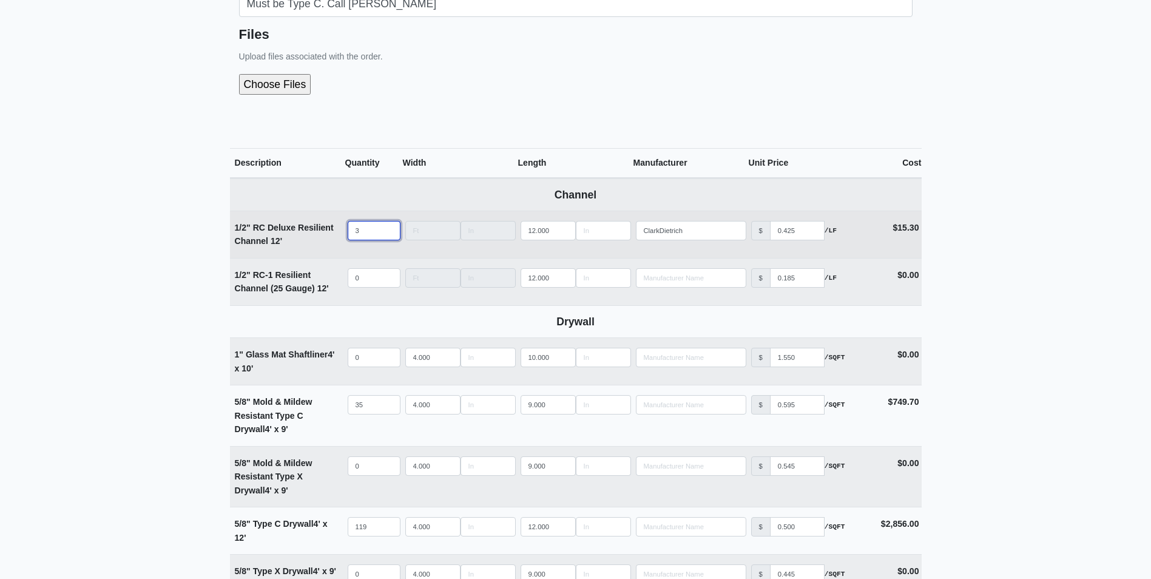
type input "34"
select select
type input "347"
select select
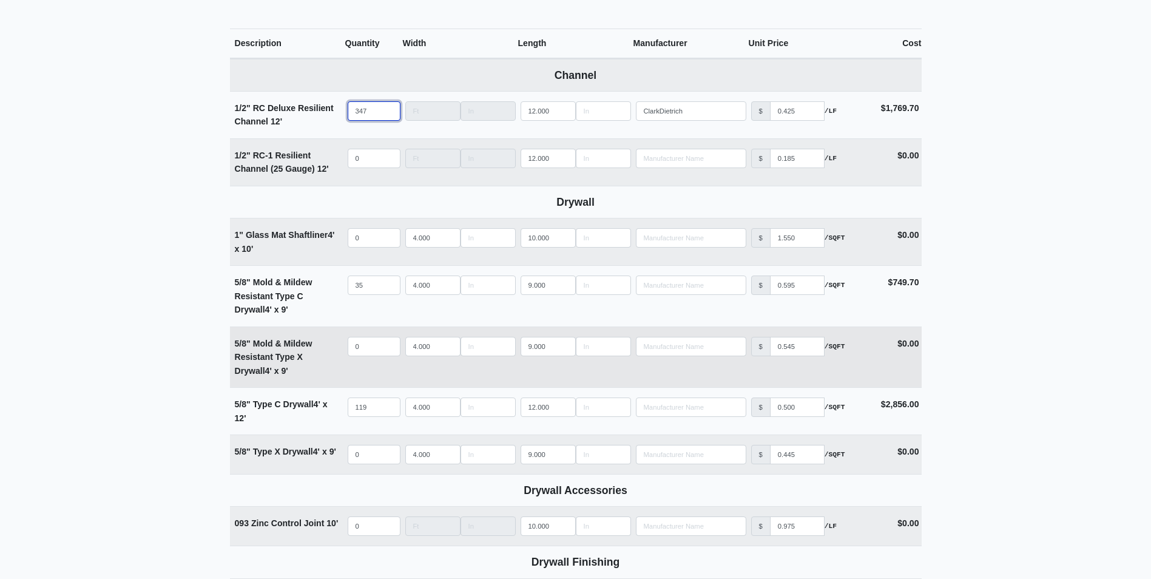
scroll to position [485, 0]
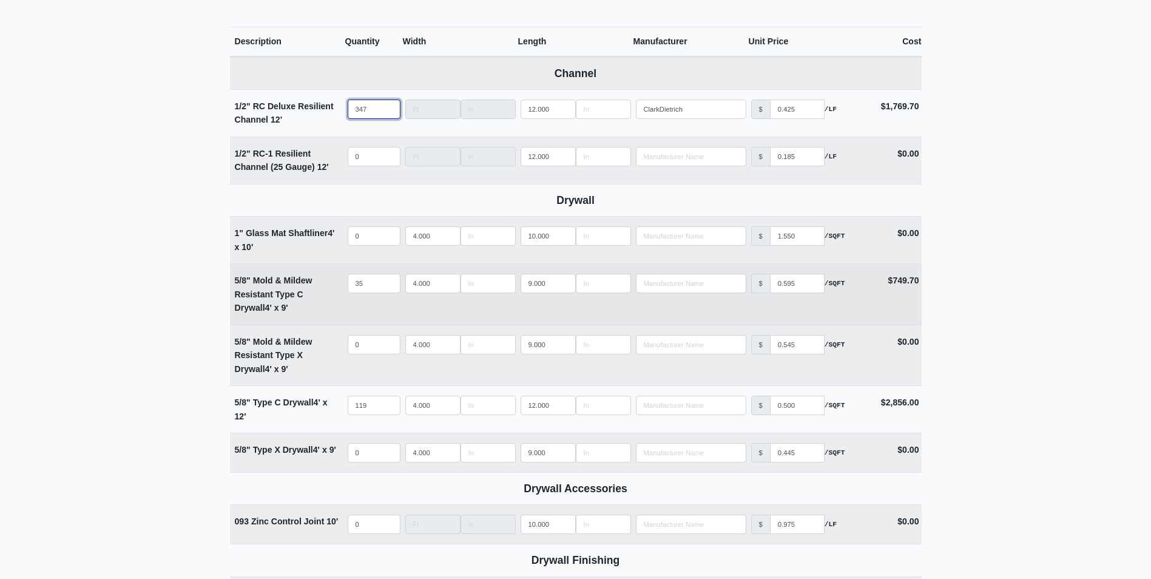
type input "347"
drag, startPoint x: 372, startPoint y: 282, endPoint x: 320, endPoint y: 287, distance: 51.8
click at [320, 287] on tr "5/8" Mold & Mildew Resistant Type C Drywall 4' x 9' Qty 35 Width 4.000 Length 9…" at bounding box center [576, 293] width 692 height 61
type input "1"
select select
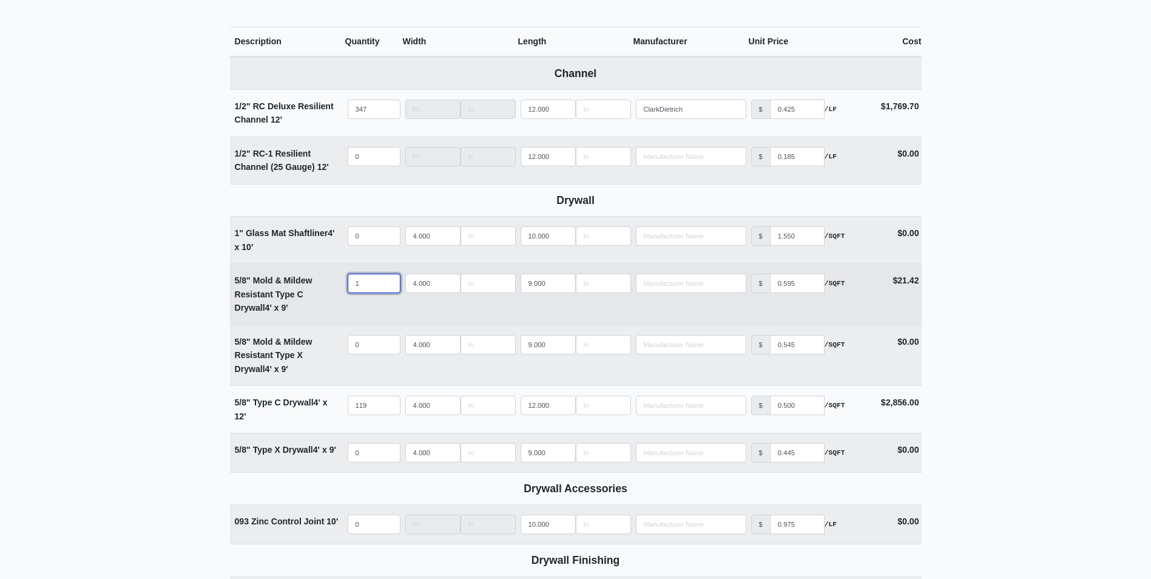
type input "17"
select select
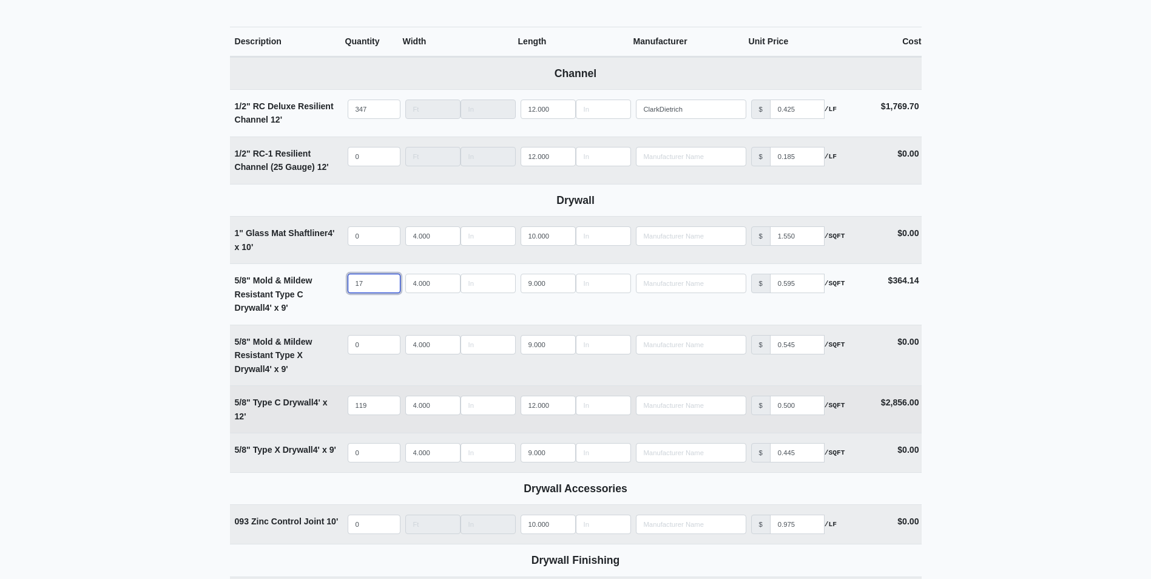
type input "17"
drag, startPoint x: 368, startPoint y: 405, endPoint x: 277, endPoint y: 405, distance: 90.4
click at [277, 405] on tr "5/8" Type C Drywall 4' x 12' Qty 119 Width 4.000 Length 12.000 Manufacturer No …" at bounding box center [576, 408] width 692 height 47
type input "6"
select select
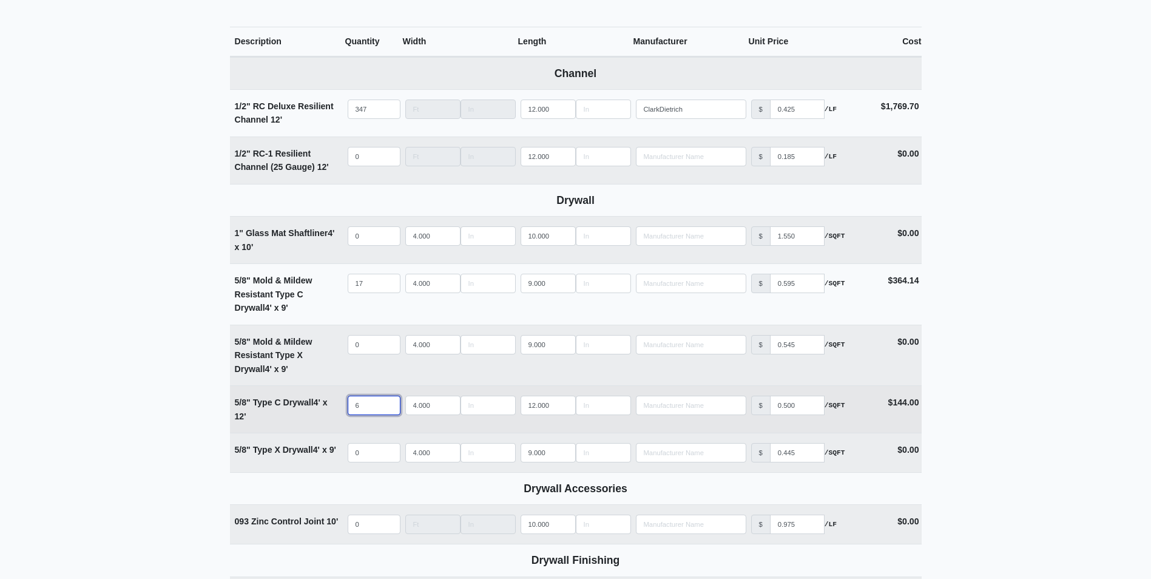
type input "60"
select select
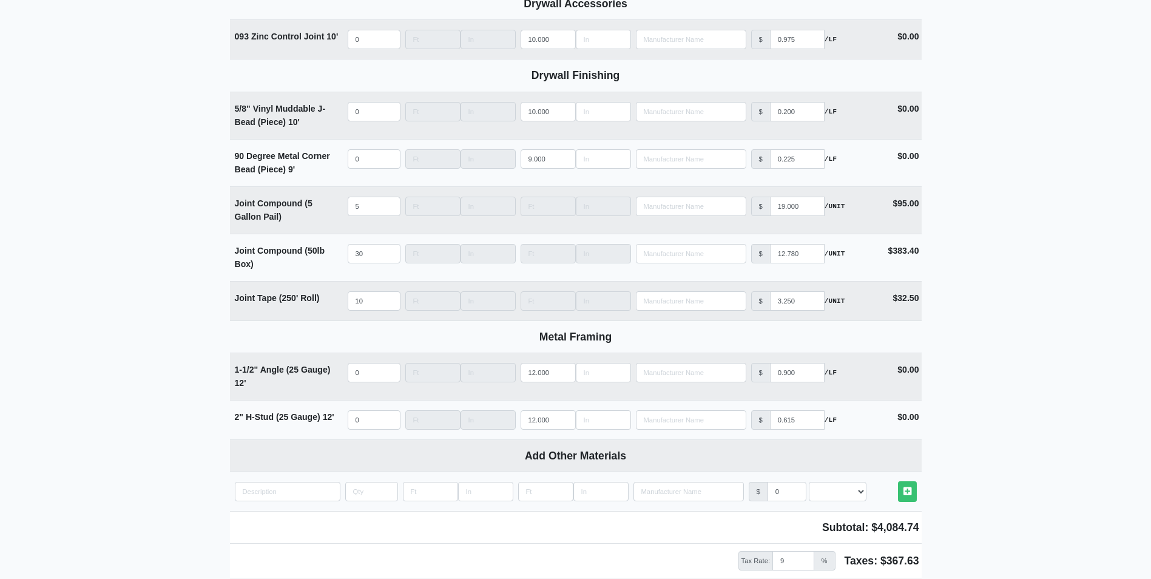
scroll to position [971, 0]
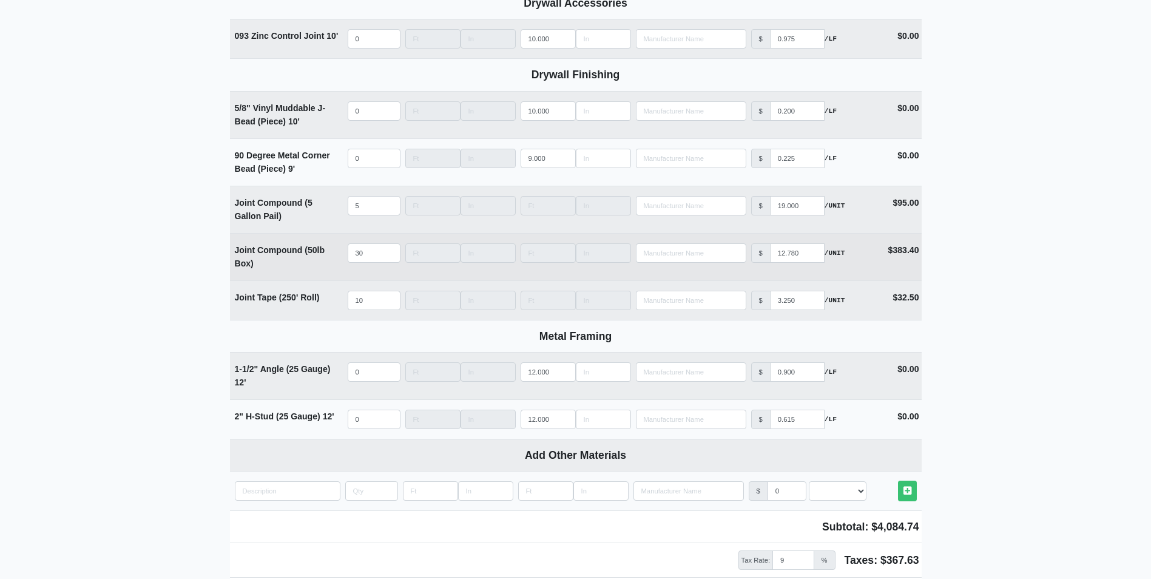
type input "60"
drag, startPoint x: 366, startPoint y: 258, endPoint x: 335, endPoint y: 262, distance: 31.2
click at [335, 262] on tr "Joint Compound (50lb Box) Qty 30 Width Length Manufacturer No Results Price $ 1…" at bounding box center [576, 256] width 692 height 47
type input "2"
select select
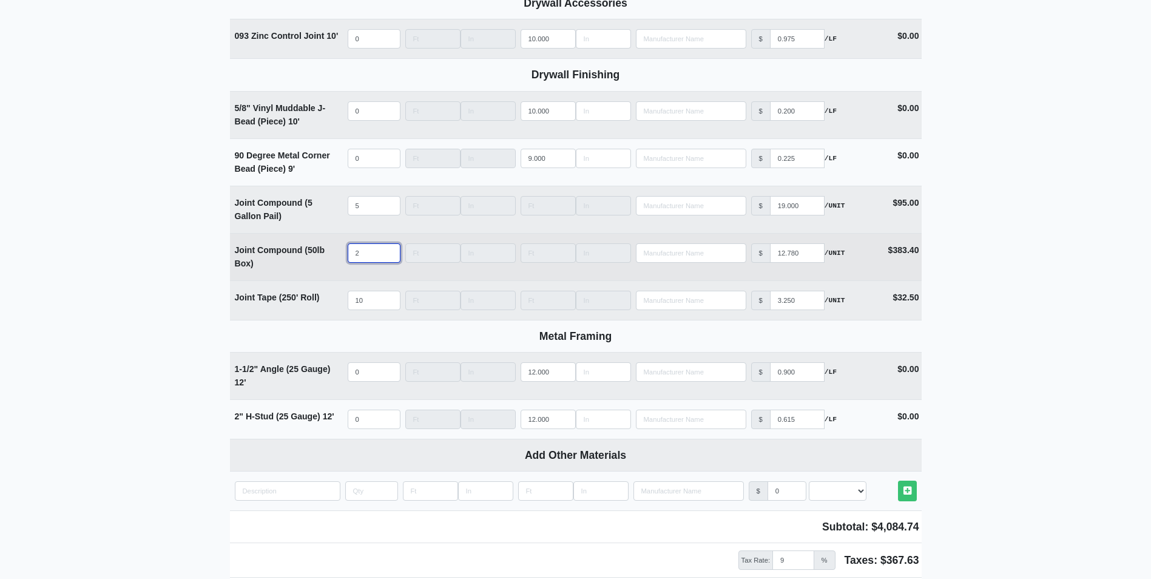
type input "20"
select select
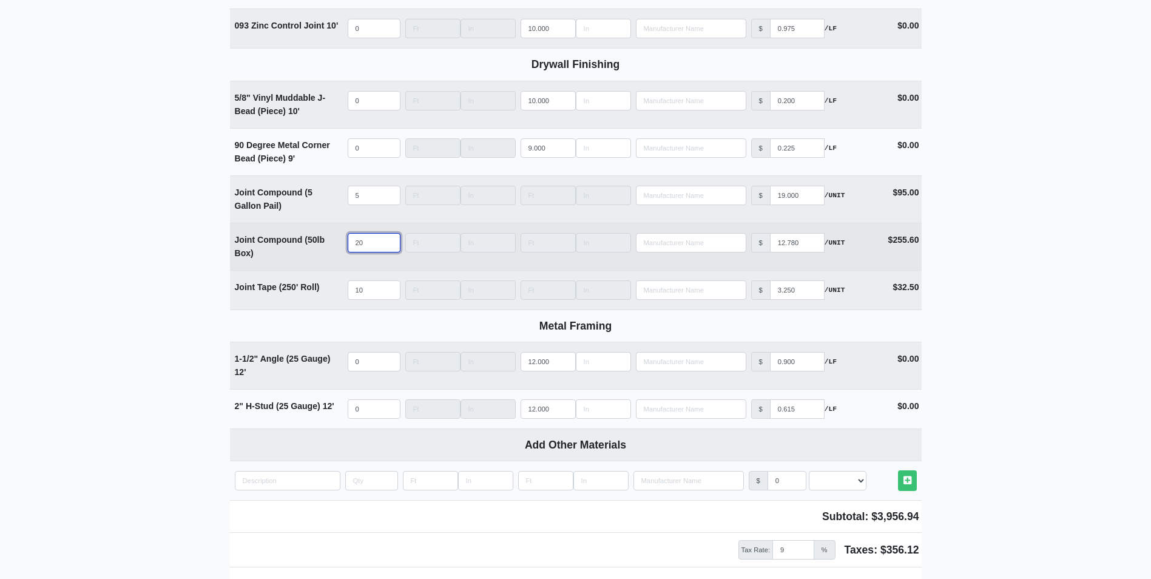
scroll to position [1117, 0]
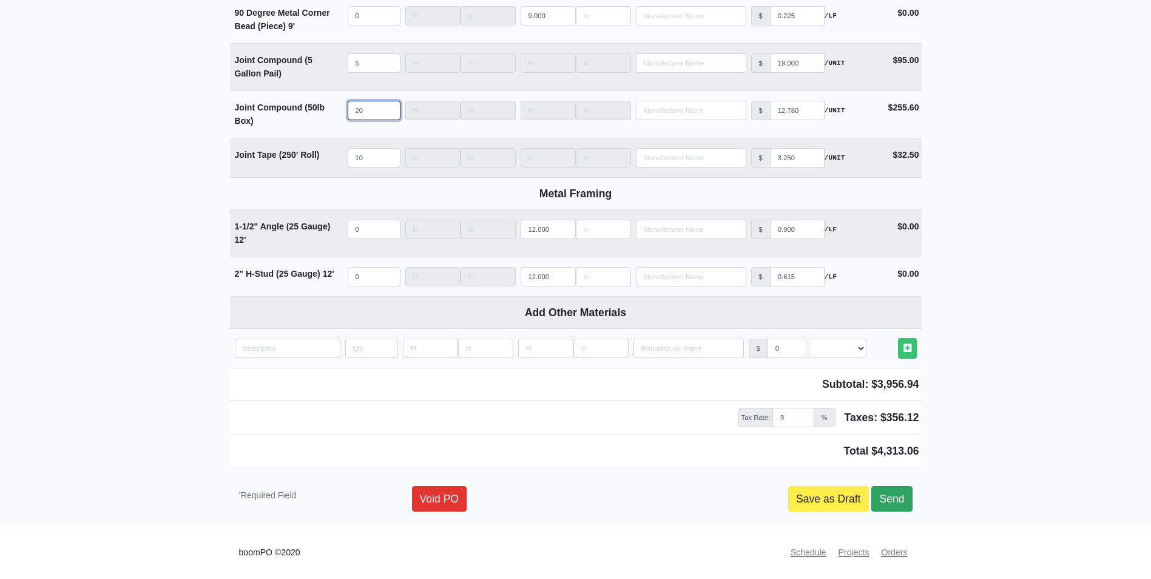
type input "20"
click at [896, 497] on link "Send" at bounding box center [891, 498] width 41 height 25
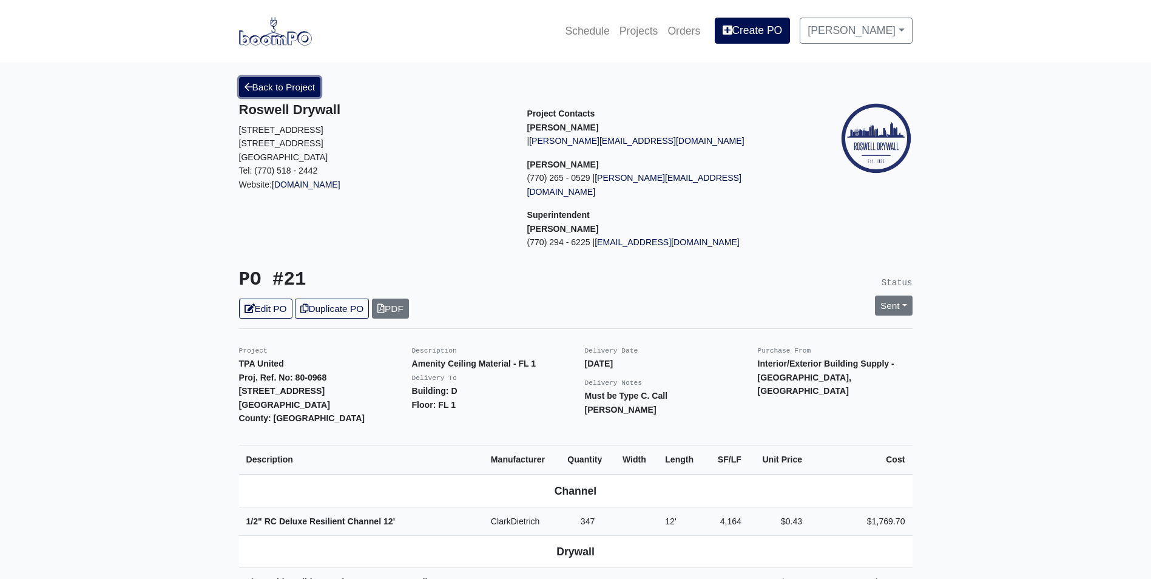
click at [286, 77] on link "Back to Project" at bounding box center [280, 87] width 82 height 20
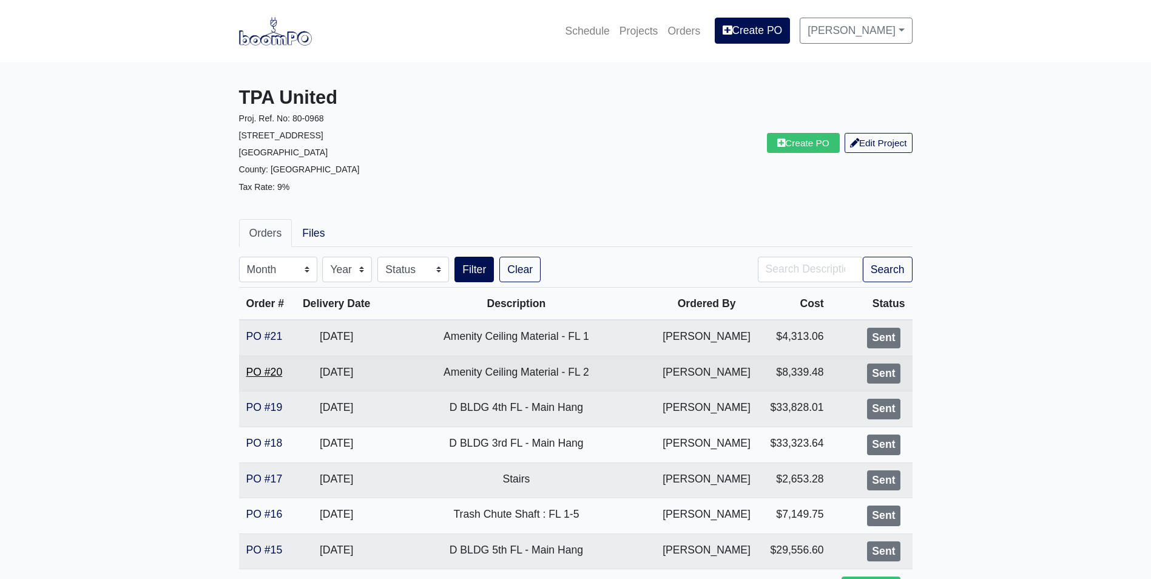
click at [274, 374] on link "PO #20" at bounding box center [264, 372] width 36 height 12
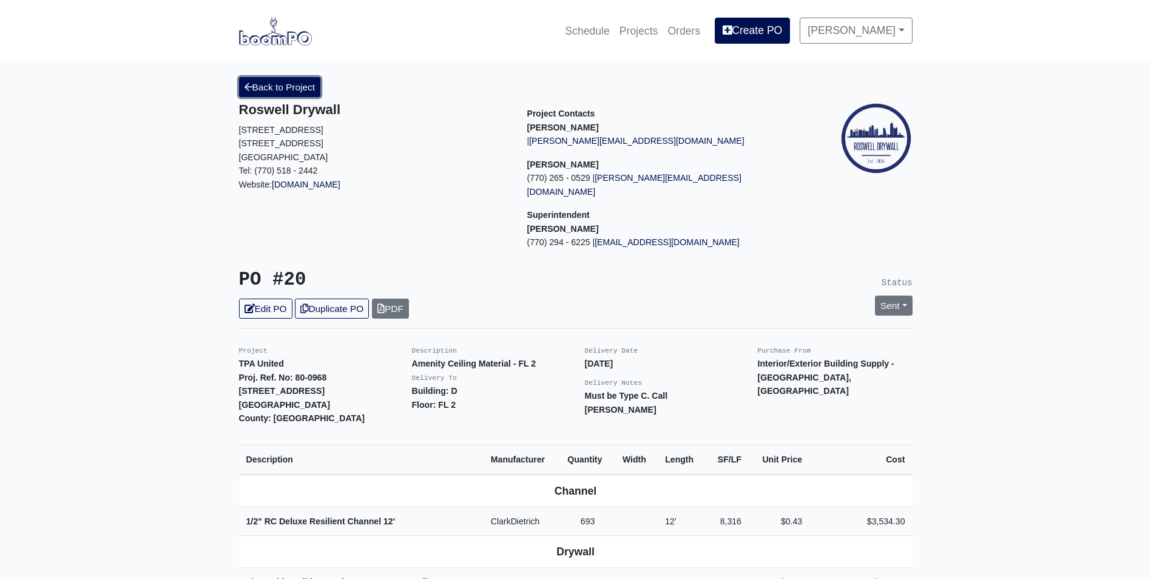
click at [258, 91] on link "Back to Project" at bounding box center [280, 87] width 82 height 20
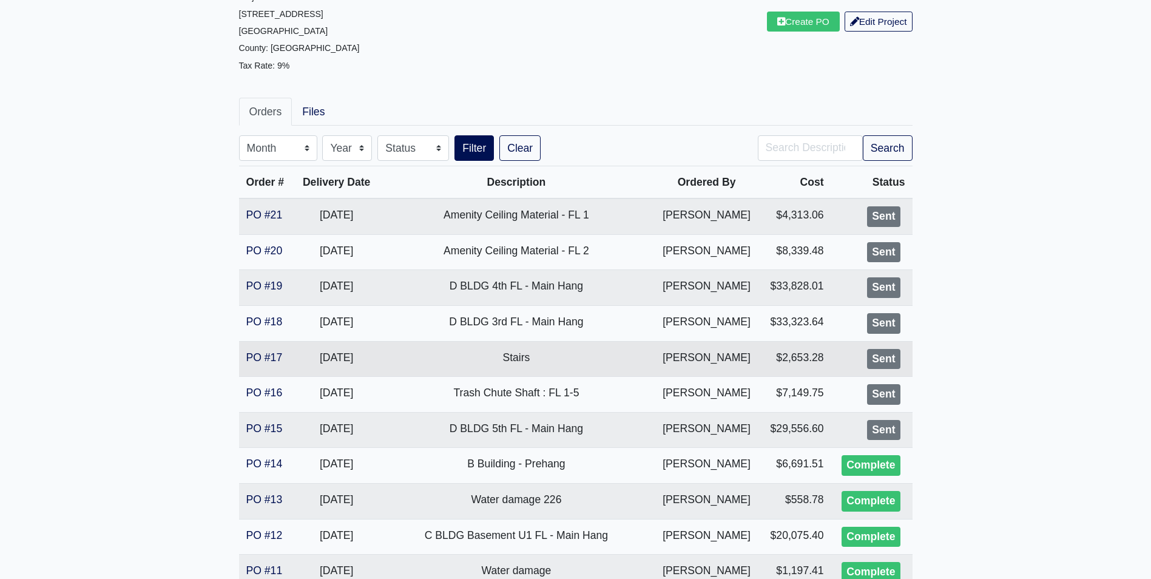
scroll to position [182, 0]
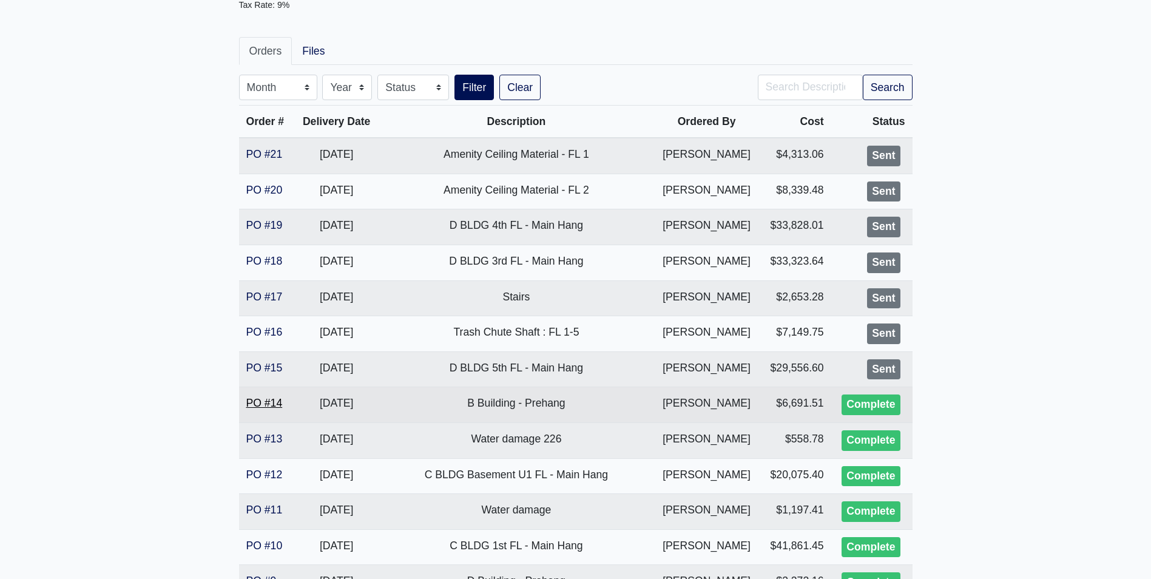
click at [258, 405] on link "PO #14" at bounding box center [264, 403] width 36 height 12
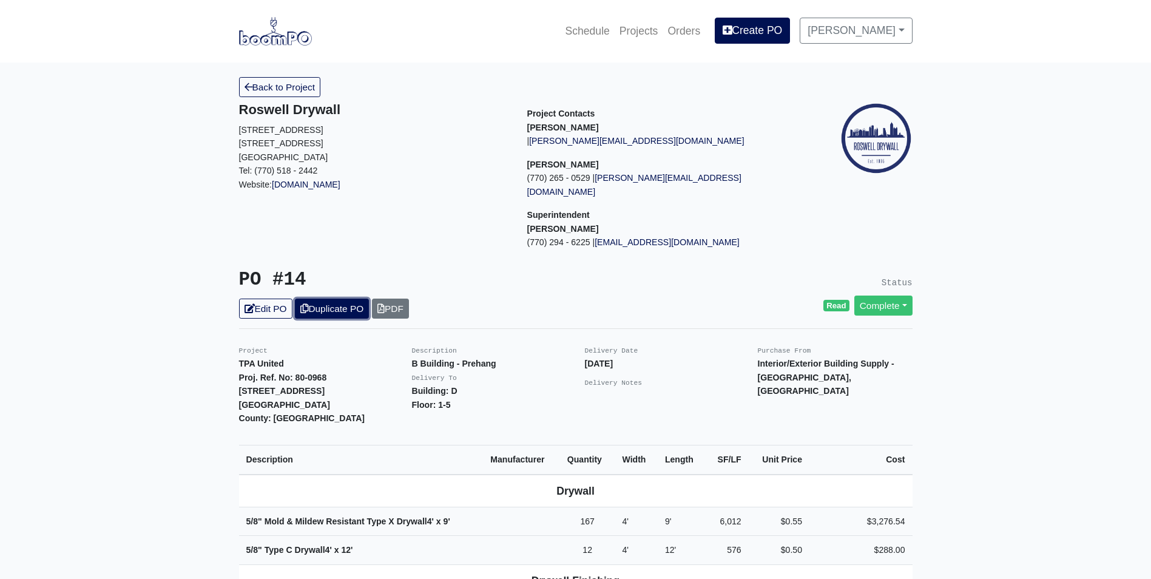
click at [342, 299] on link "Duplicate PO" at bounding box center [332, 309] width 74 height 20
click at [263, 299] on link "Edit PO" at bounding box center [265, 309] width 53 height 20
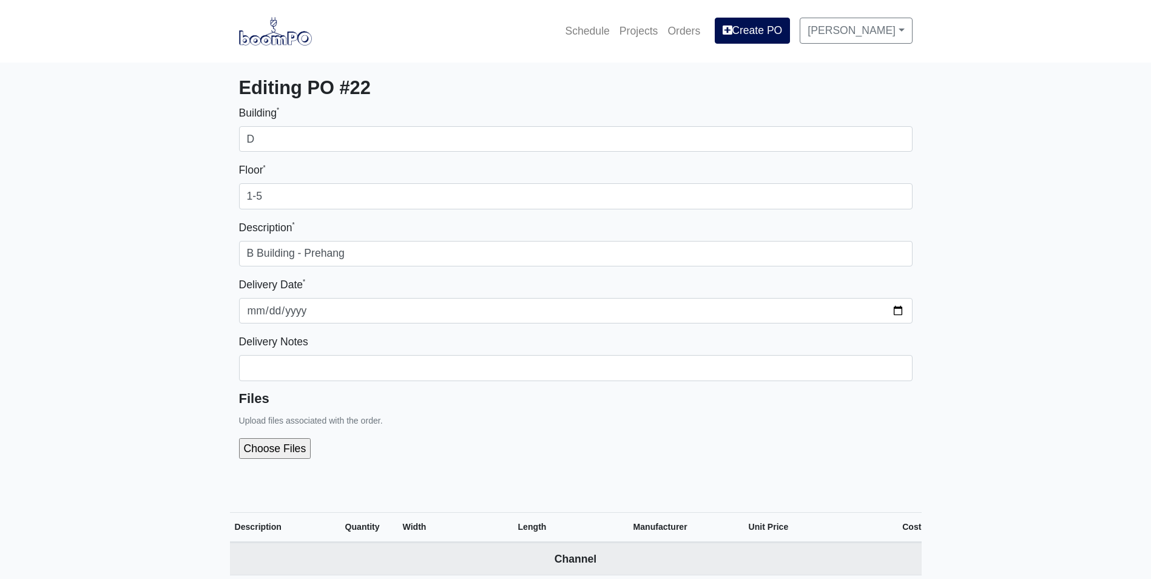
select select
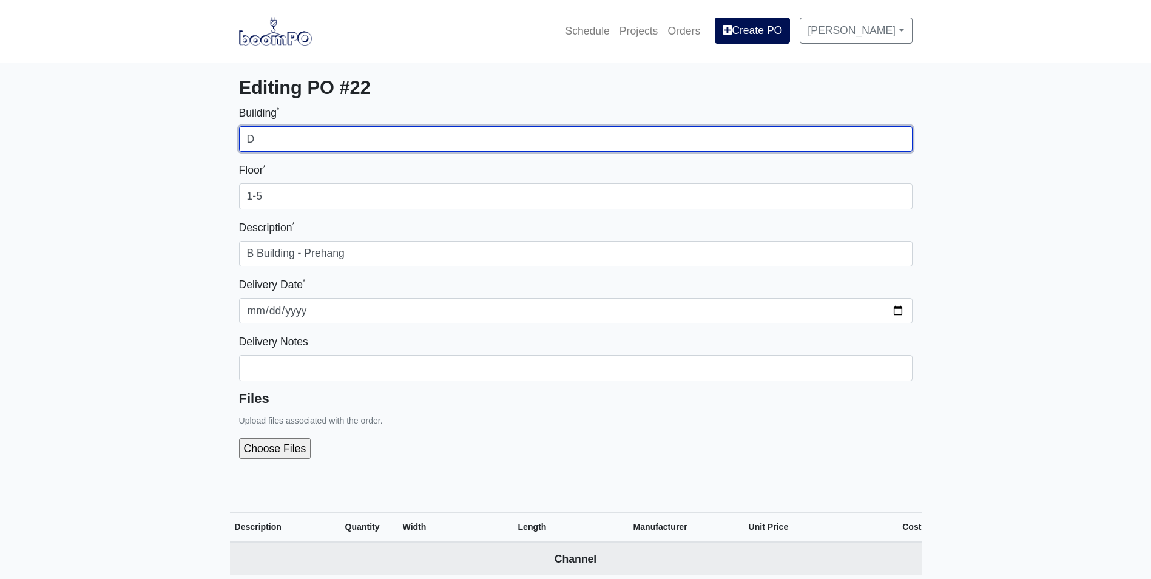
drag, startPoint x: 225, startPoint y: 142, endPoint x: 218, endPoint y: 142, distance: 7.3
type input "A"
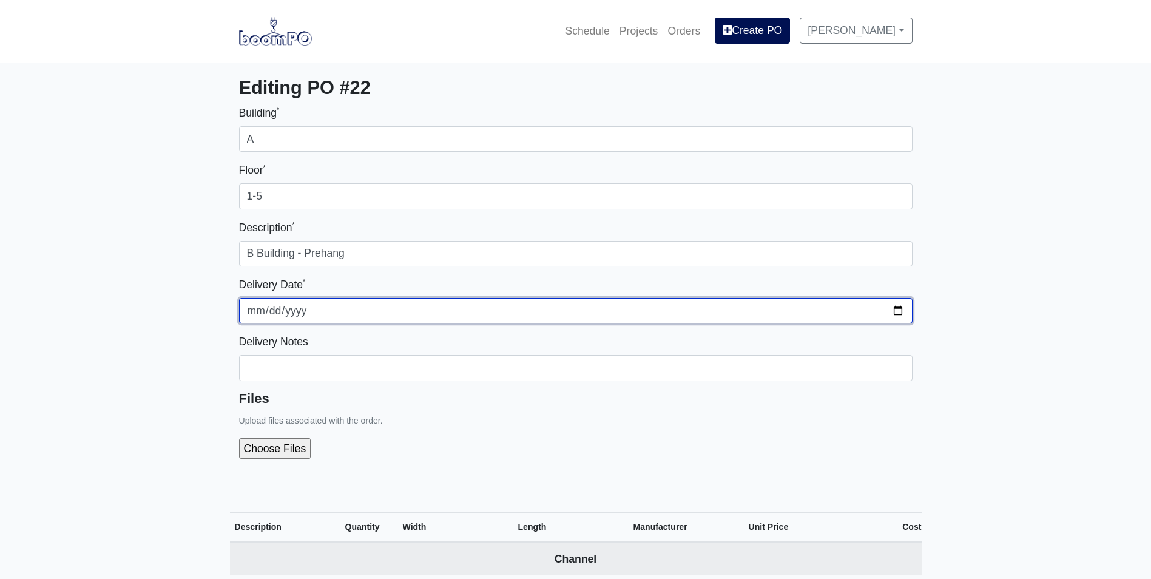
click at [890, 308] on input "[DATE]" at bounding box center [575, 310] width 673 height 25
click at [892, 308] on input "[DATE]" at bounding box center [575, 310] width 673 height 25
type input "[DATE]"
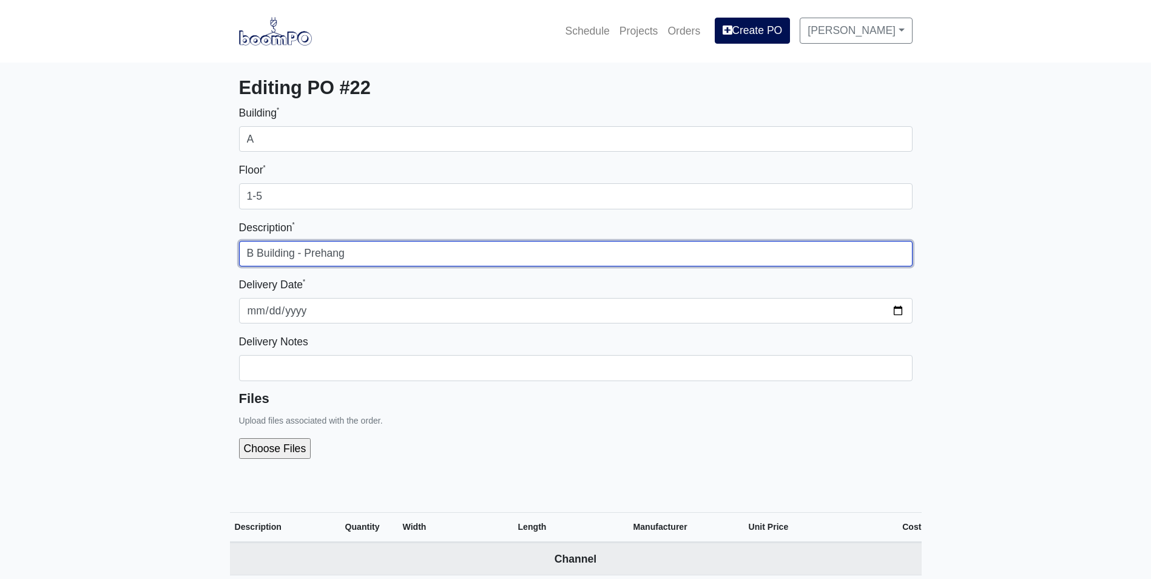
drag, startPoint x: 252, startPoint y: 254, endPoint x: 234, endPoint y: 258, distance: 18.7
click at [234, 258] on div "Building * A Floor * 1-5 Description * B Building - Prehang Delivery Date * [DA…" at bounding box center [576, 291] width 692 height 374
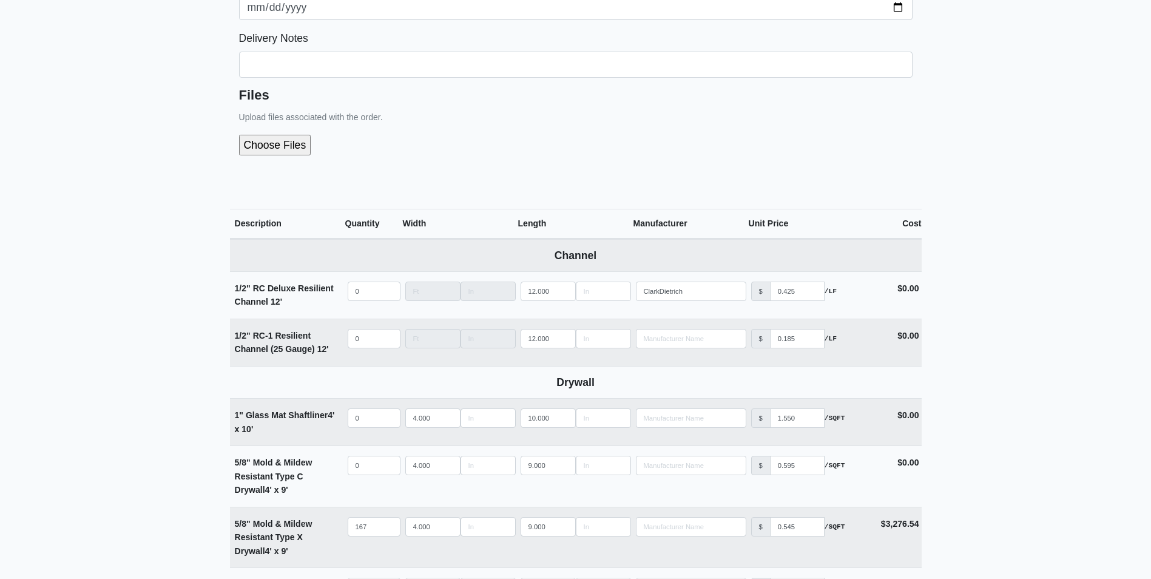
scroll to position [364, 0]
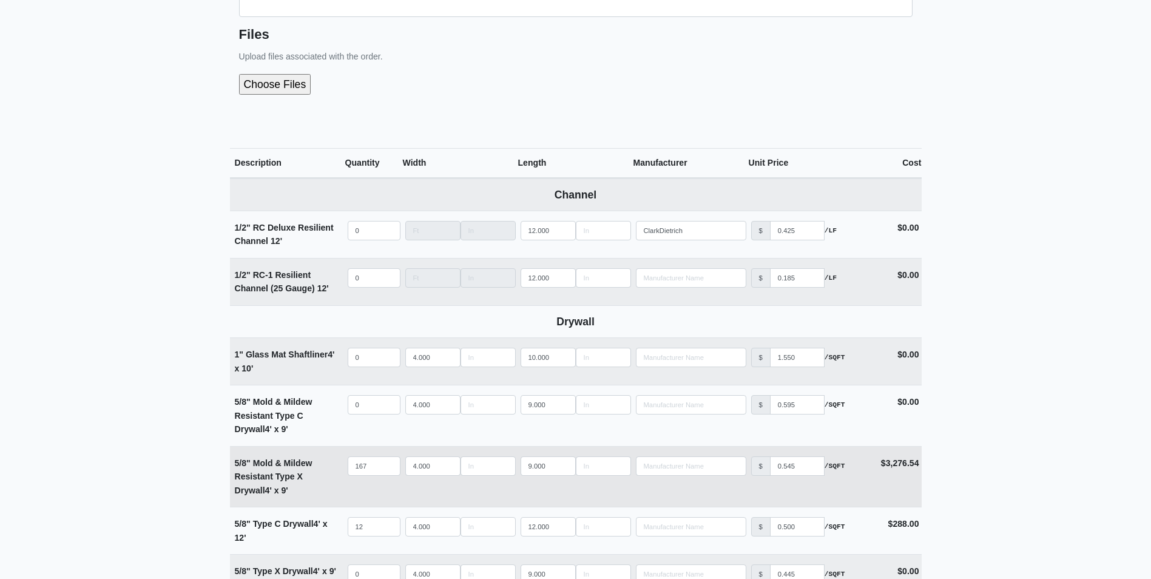
type input "A Building - Prehang"
drag, startPoint x: 368, startPoint y: 467, endPoint x: 321, endPoint y: 471, distance: 47.5
click at [321, 471] on tr "5/8" Mold & Mildew Resistant Type X Drywall 4' x 9' Qty 167 Width 4.000 Length …" at bounding box center [576, 476] width 692 height 61
type input "9"
select select
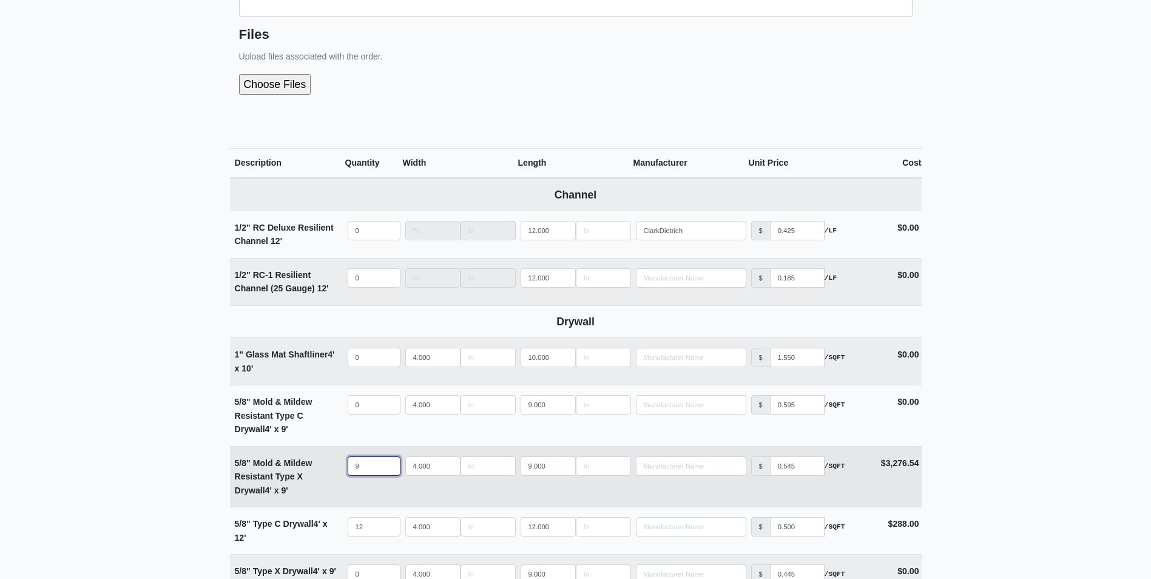
type input "94"
select select
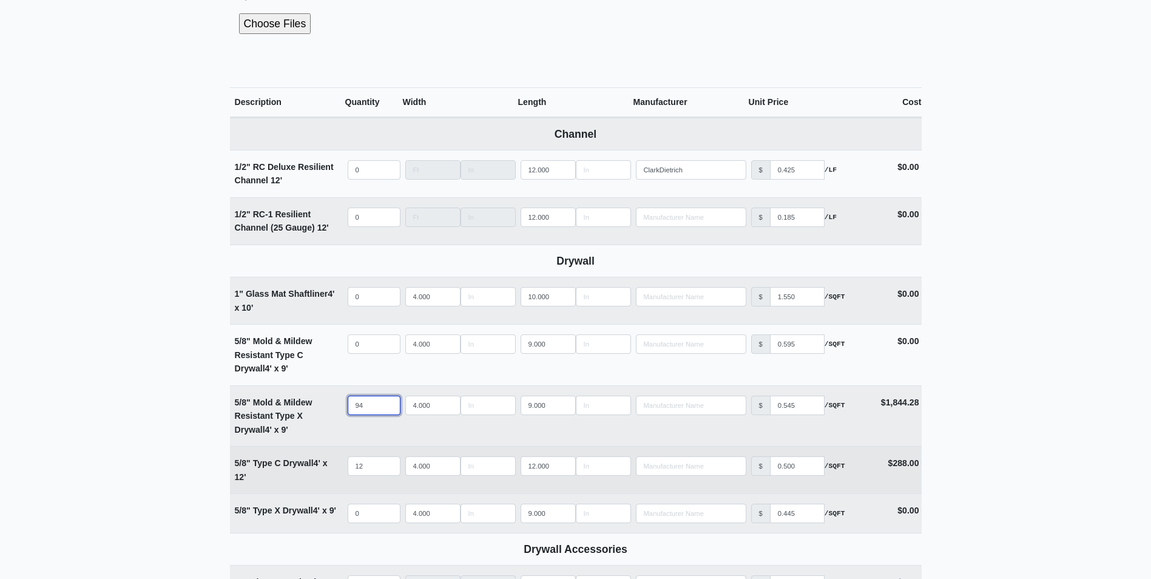
type input "94"
drag, startPoint x: 372, startPoint y: 469, endPoint x: 309, endPoint y: 486, distance: 65.3
click at [309, 486] on tr "5/8" Type C Drywall 4' x 12' Qty 12 Width 4.000 Length 12.000 Manufacturer No R…" at bounding box center [576, 469] width 692 height 47
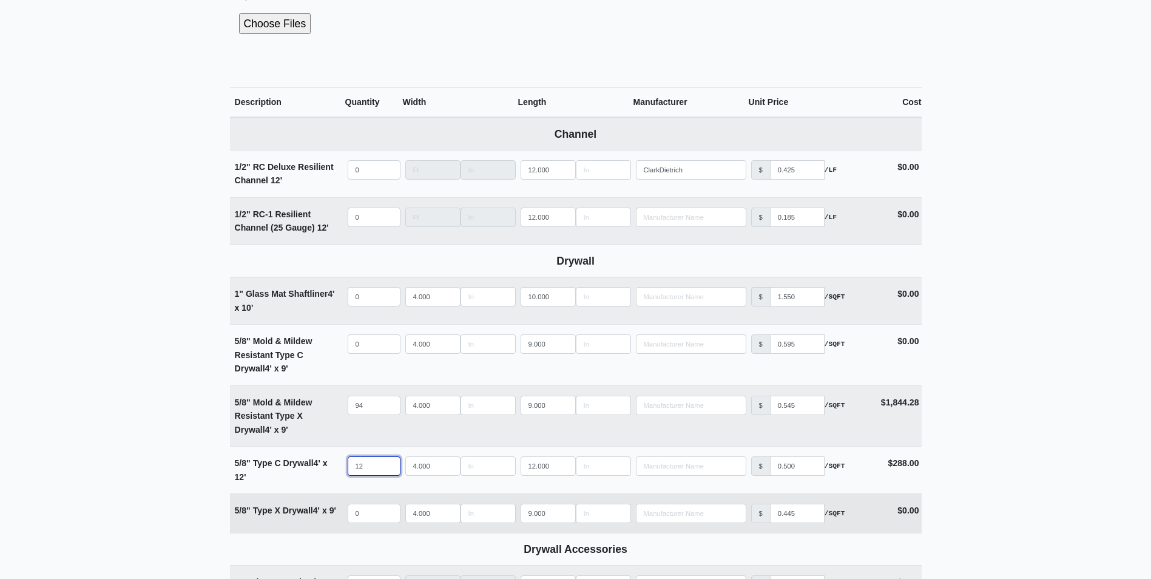
select select
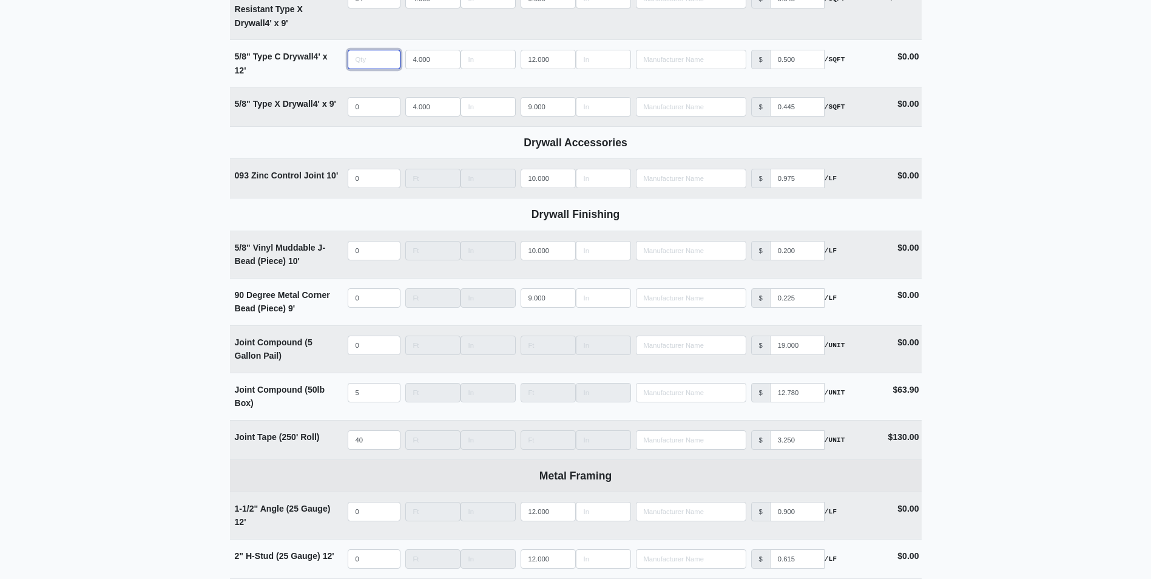
scroll to position [849, 0]
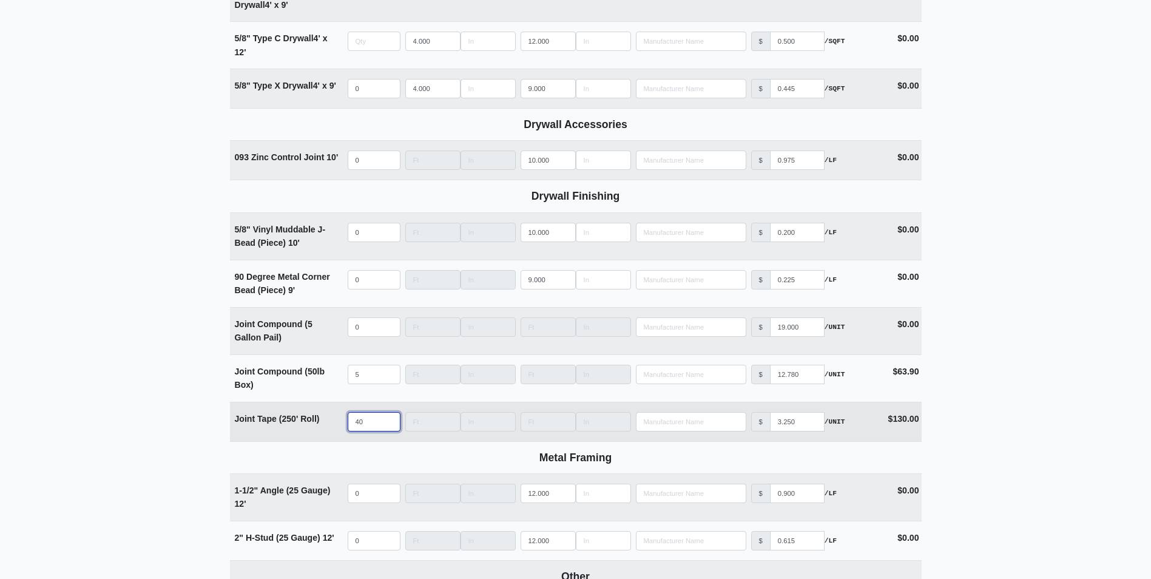
type input "0"
drag, startPoint x: 370, startPoint y: 422, endPoint x: 319, endPoint y: 425, distance: 51.1
click at [319, 425] on tr "Joint Tape (250' Roll) Qty 40 Width Length Manufacturer No Results Price $ 3.25…" at bounding box center [576, 421] width 692 height 39
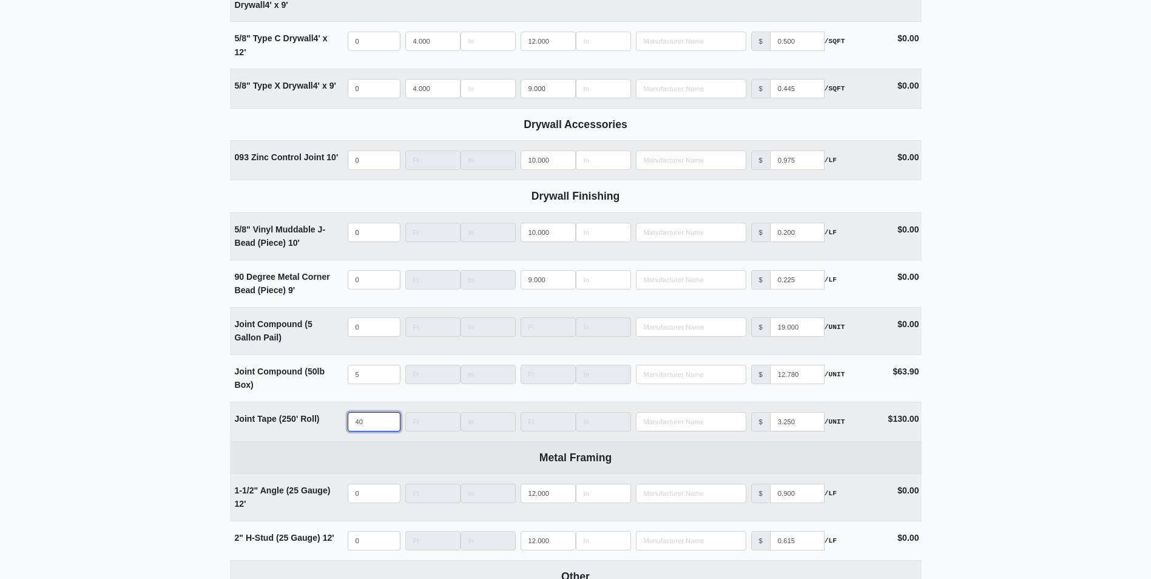
type input "2"
select select
type input "20"
select select
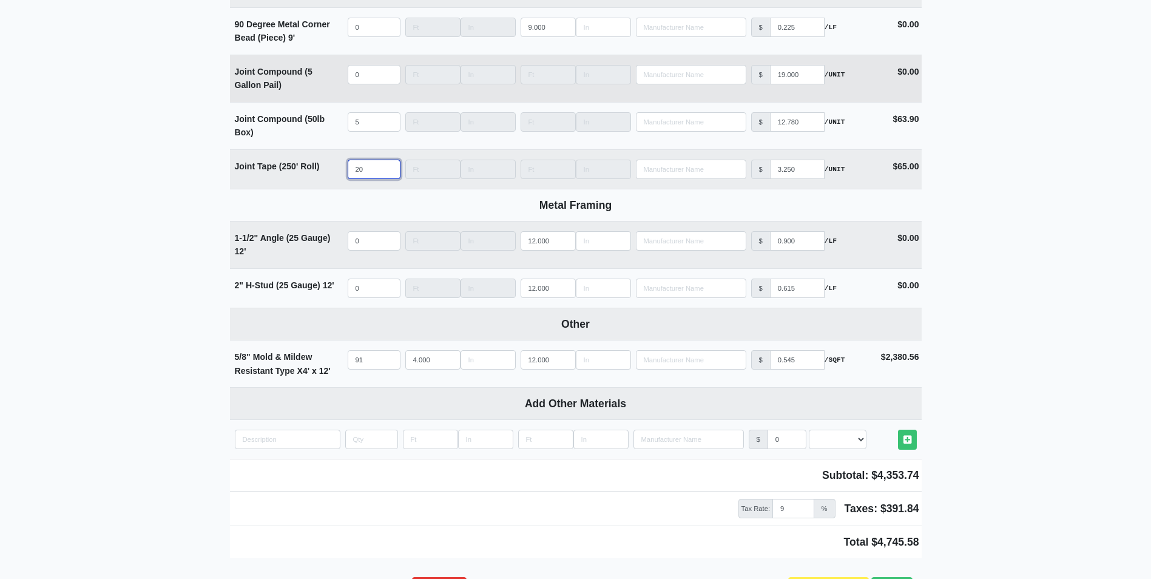
scroll to position [1153, 0]
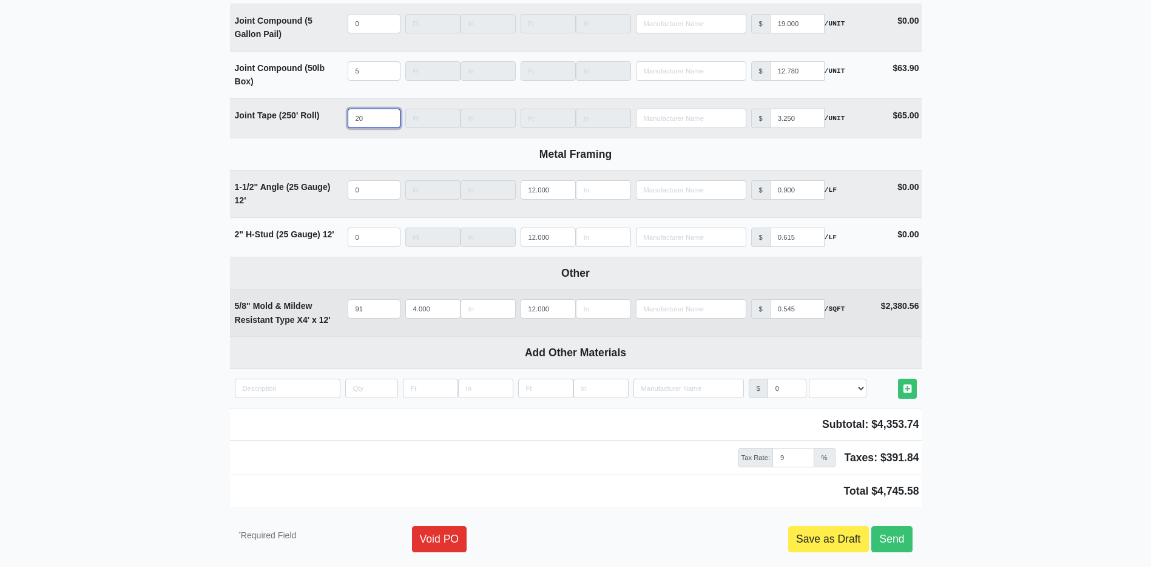
type input "20"
drag, startPoint x: 368, startPoint y: 314, endPoint x: 335, endPoint y: 331, distance: 37.2
click at [346, 318] on td "Qty 91" at bounding box center [374, 312] width 58 height 47
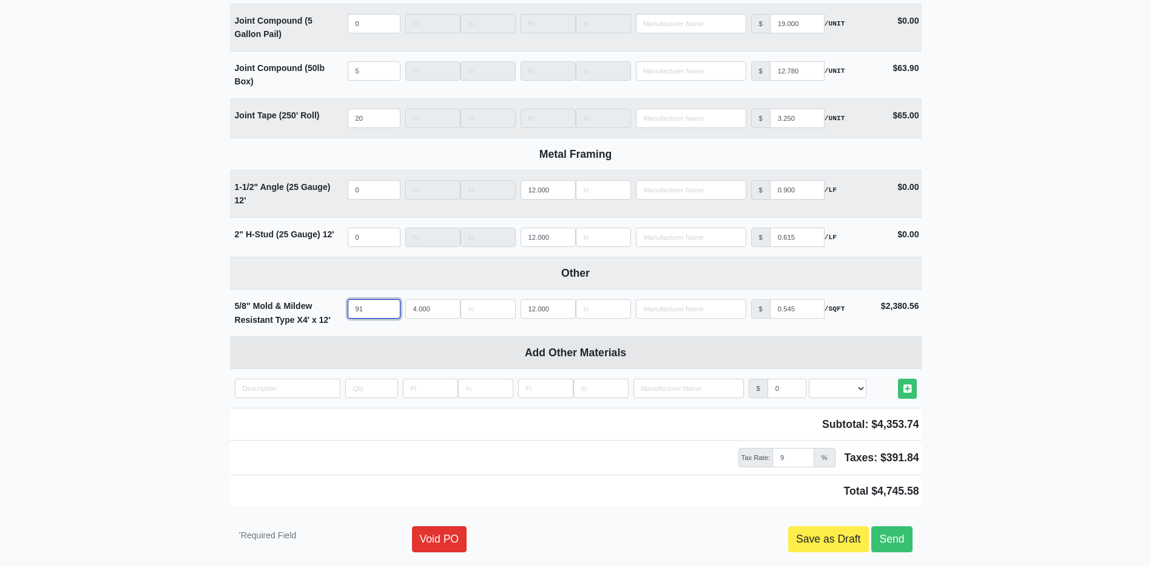
type input "1"
select select
type input "10"
select select
type input "108"
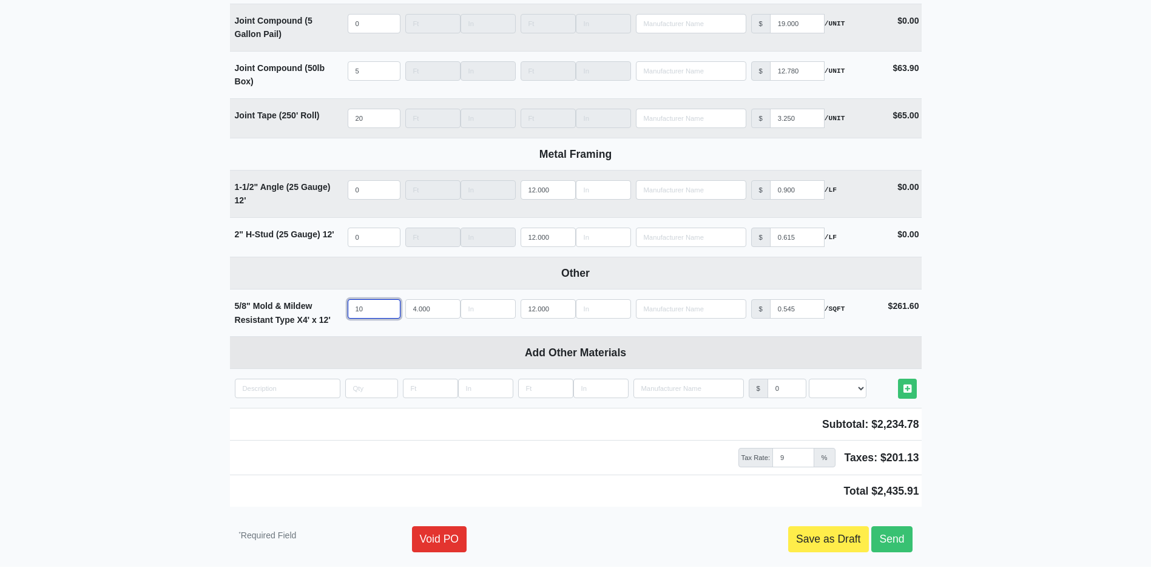
select select
type input "108"
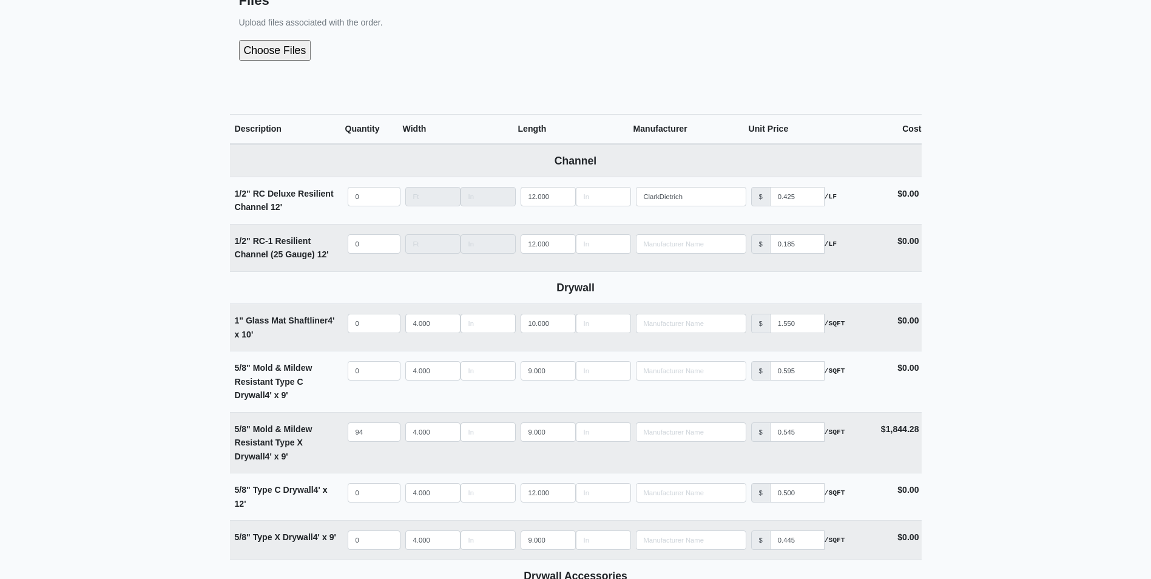
scroll to position [243, 0]
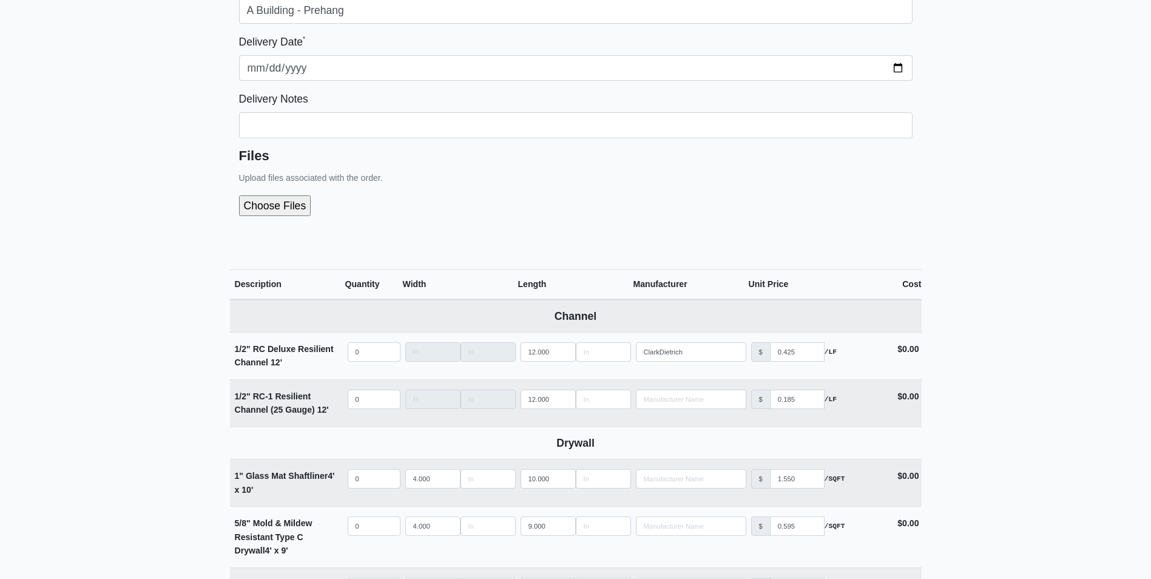
click at [285, 206] on input "file" at bounding box center [340, 205] width 202 height 21
type input "C:\fakepath\Book1.pdf"
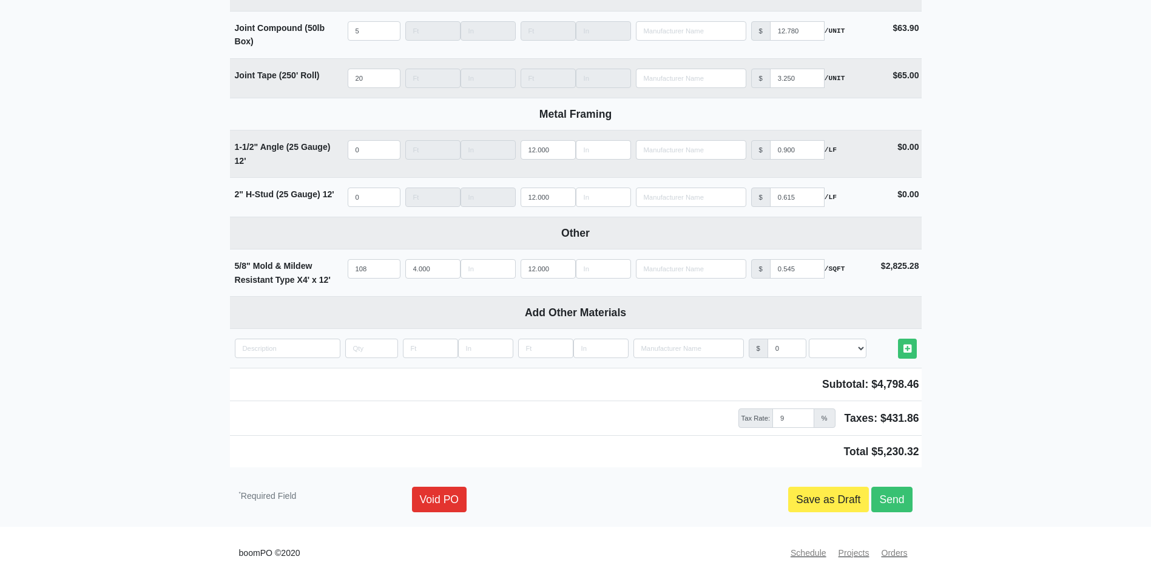
scroll to position [1250, 0]
click at [900, 494] on link "Send" at bounding box center [891, 499] width 41 height 25
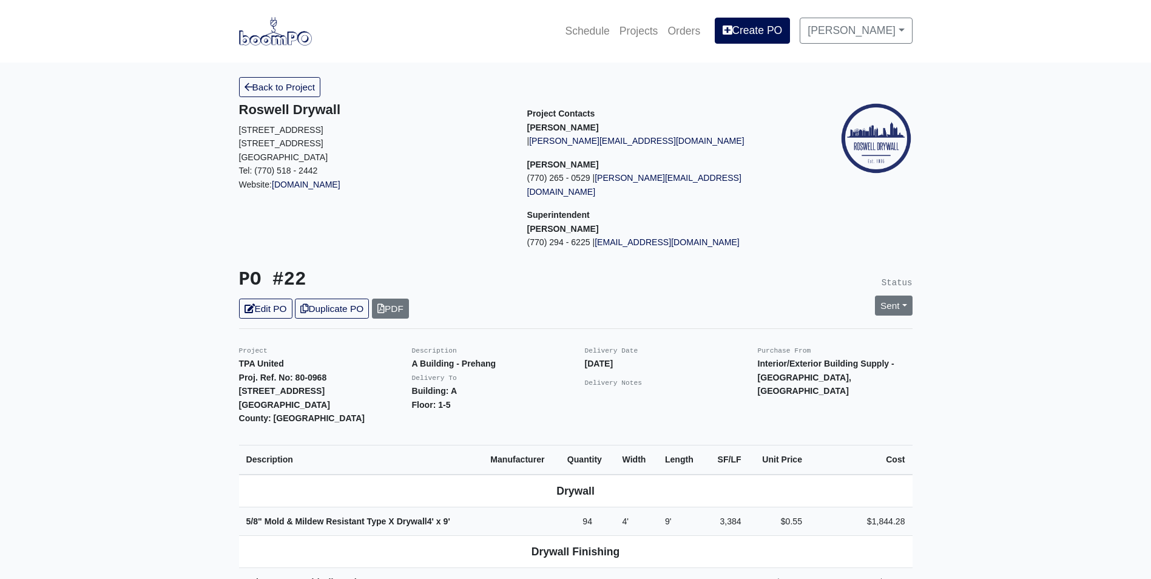
click at [277, 35] on img at bounding box center [275, 31] width 73 height 28
